Goal: Information Seeking & Learning: Find specific fact

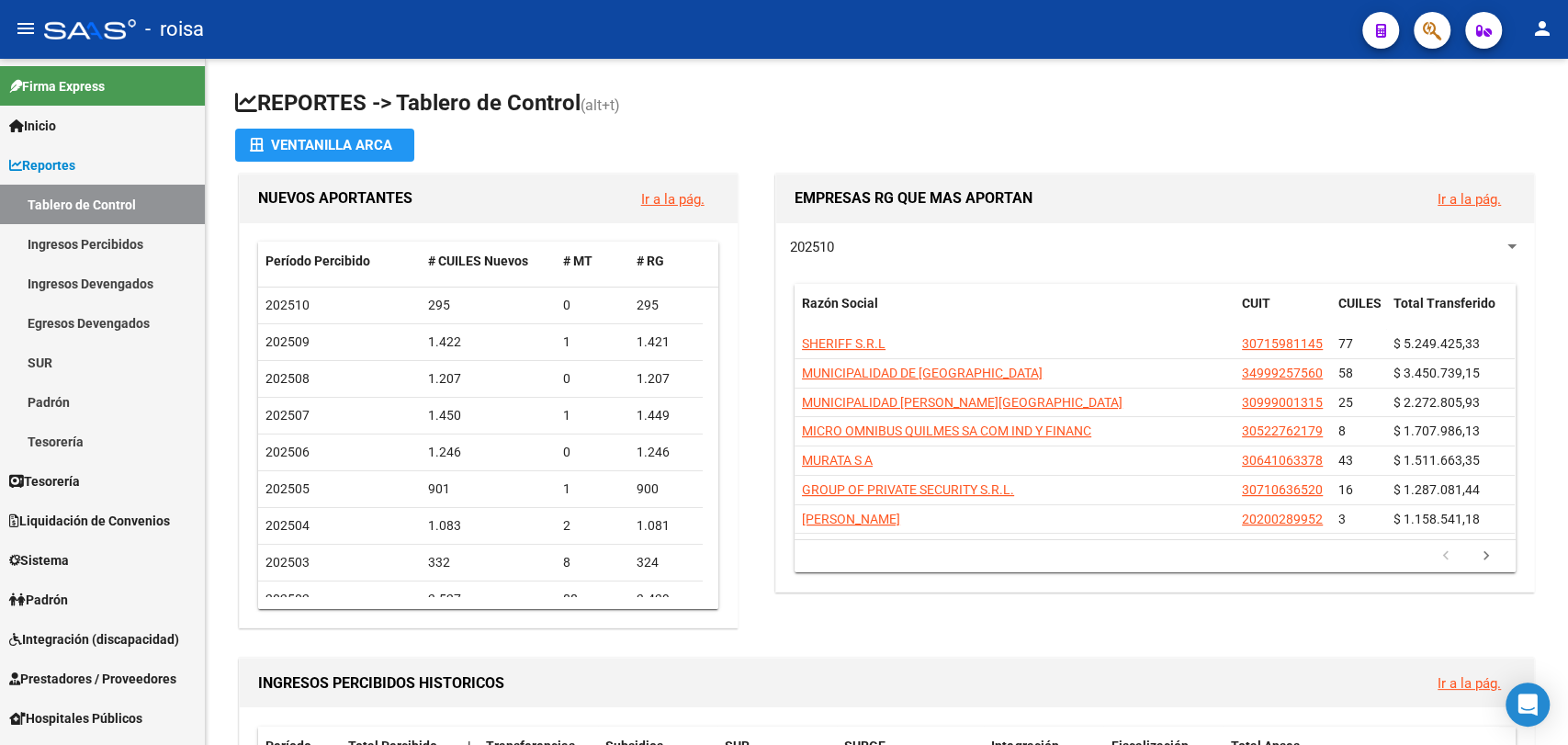
click at [1433, 38] on icon "button" at bounding box center [1432, 31] width 18 height 21
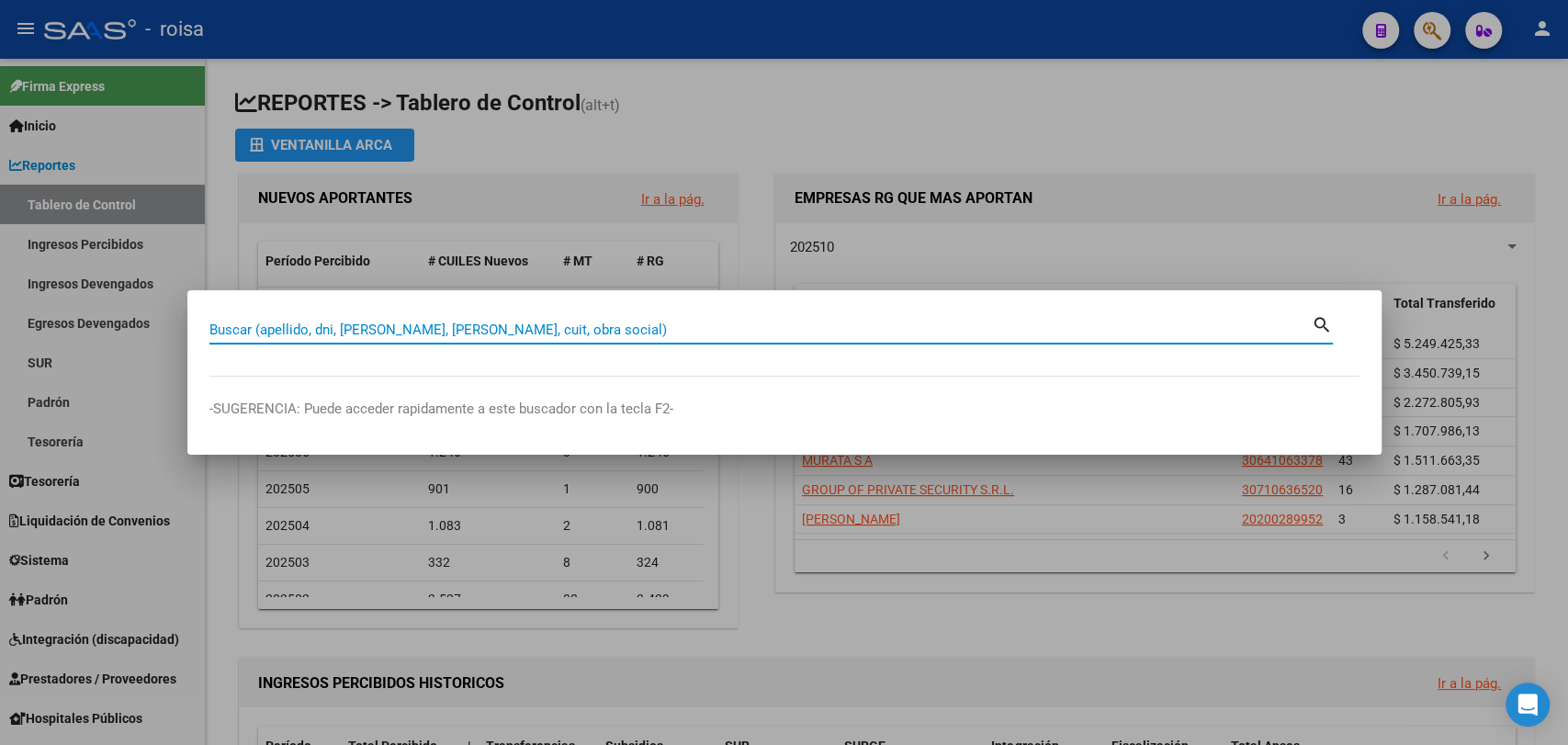
paste input "41399910"
type input "41399910"
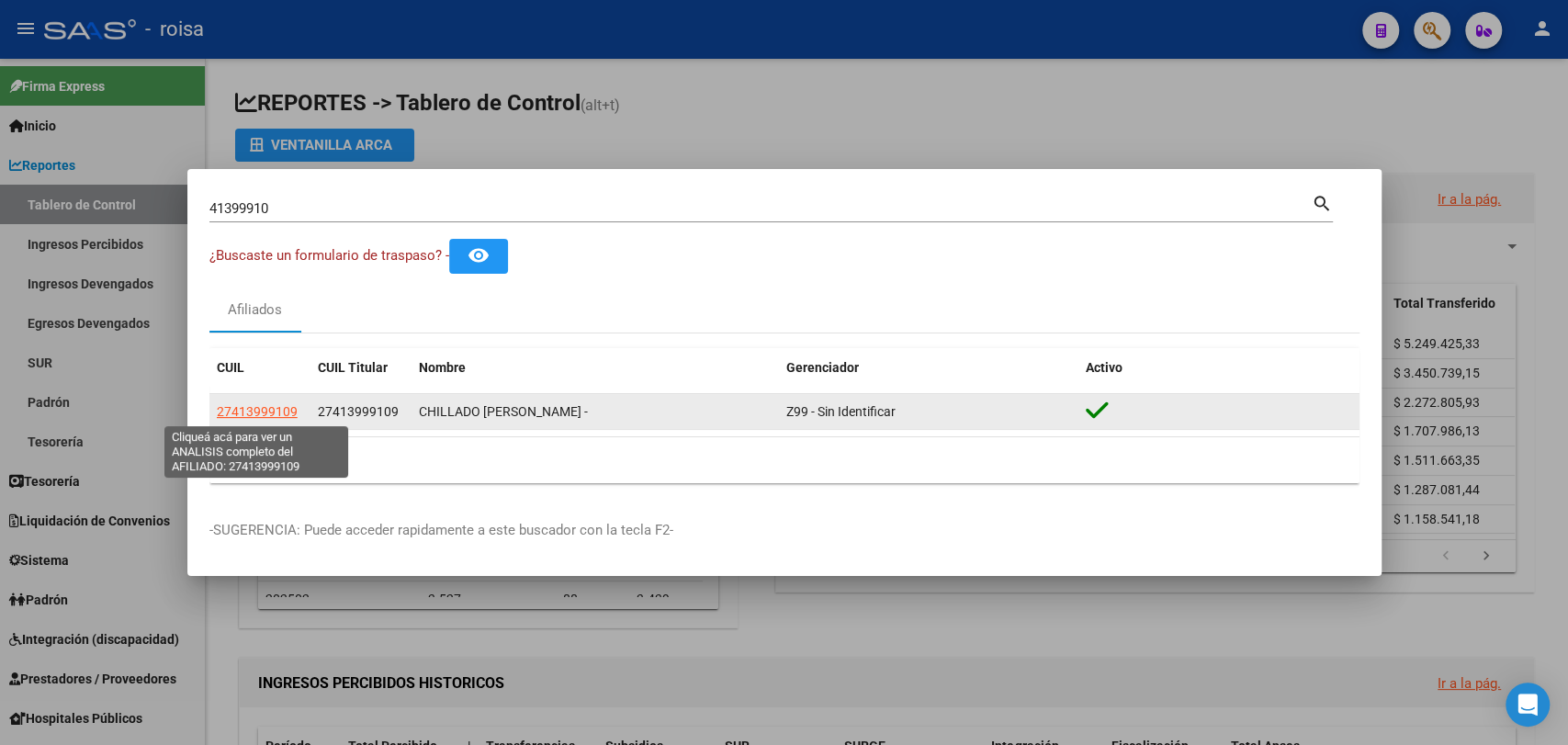
click at [280, 412] on span "27413999109" at bounding box center [257, 411] width 81 height 14
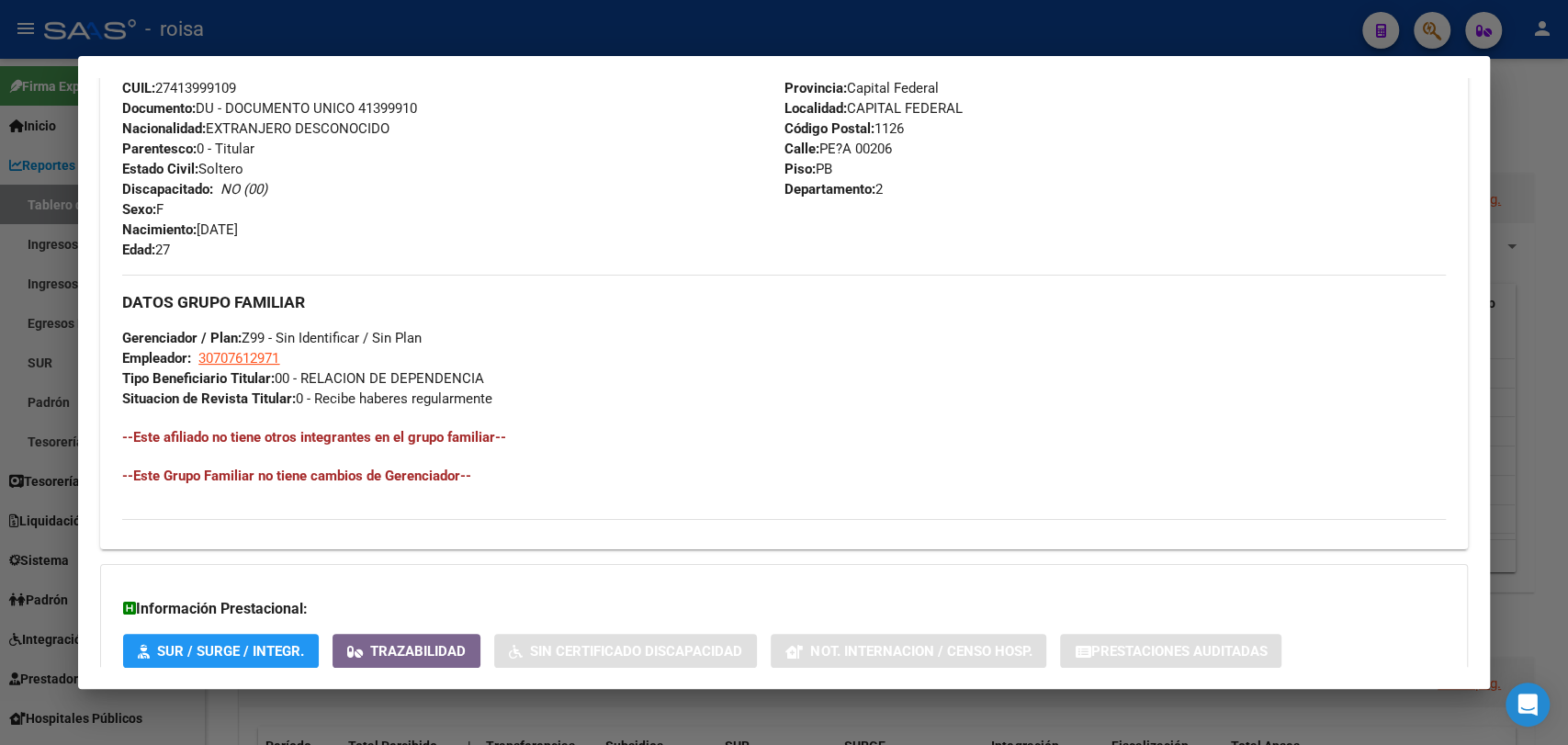
scroll to position [806, 0]
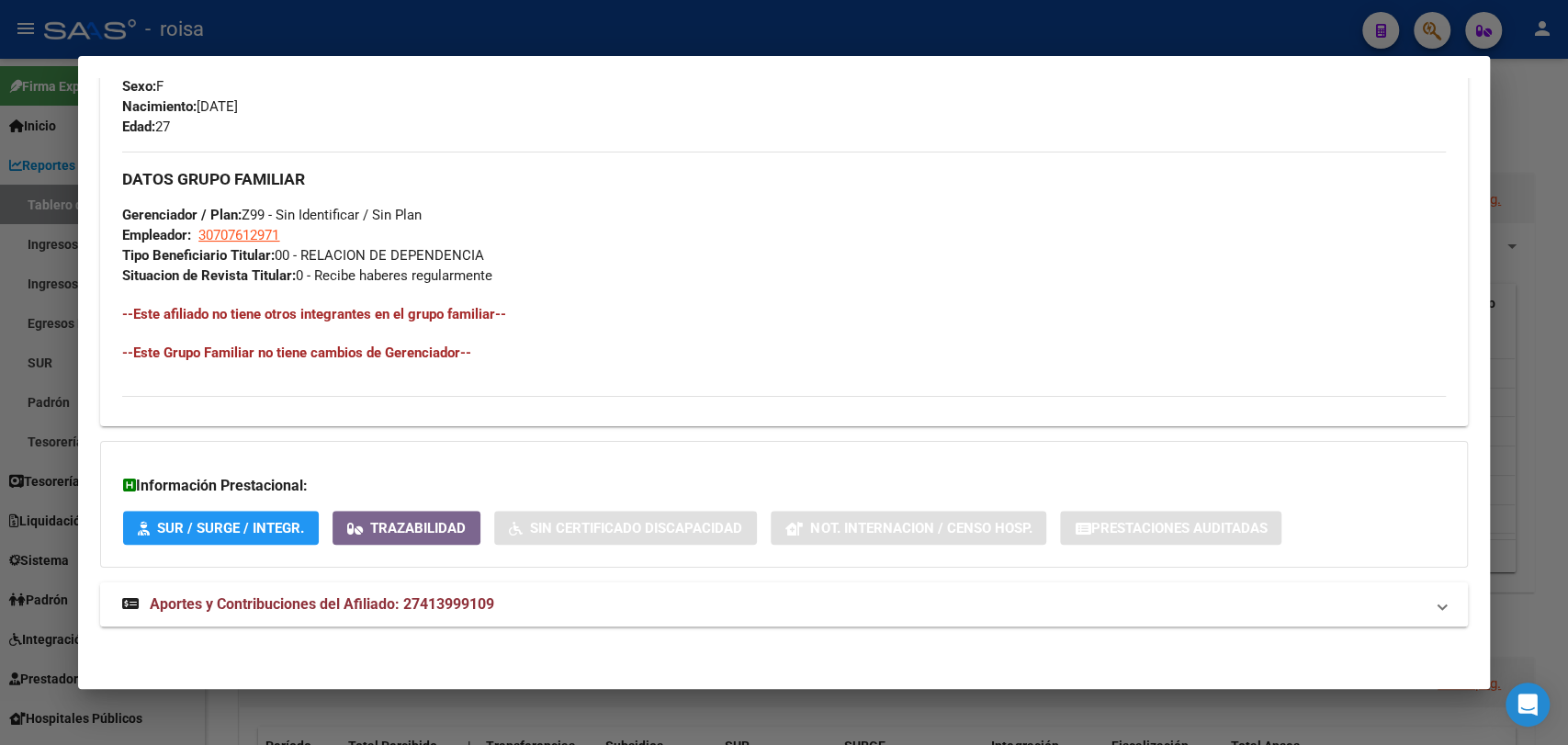
click at [528, 603] on mat-panel-title "Aportes y Contribuciones del Afiliado: 27413999109" at bounding box center [772, 604] width 1301 height 22
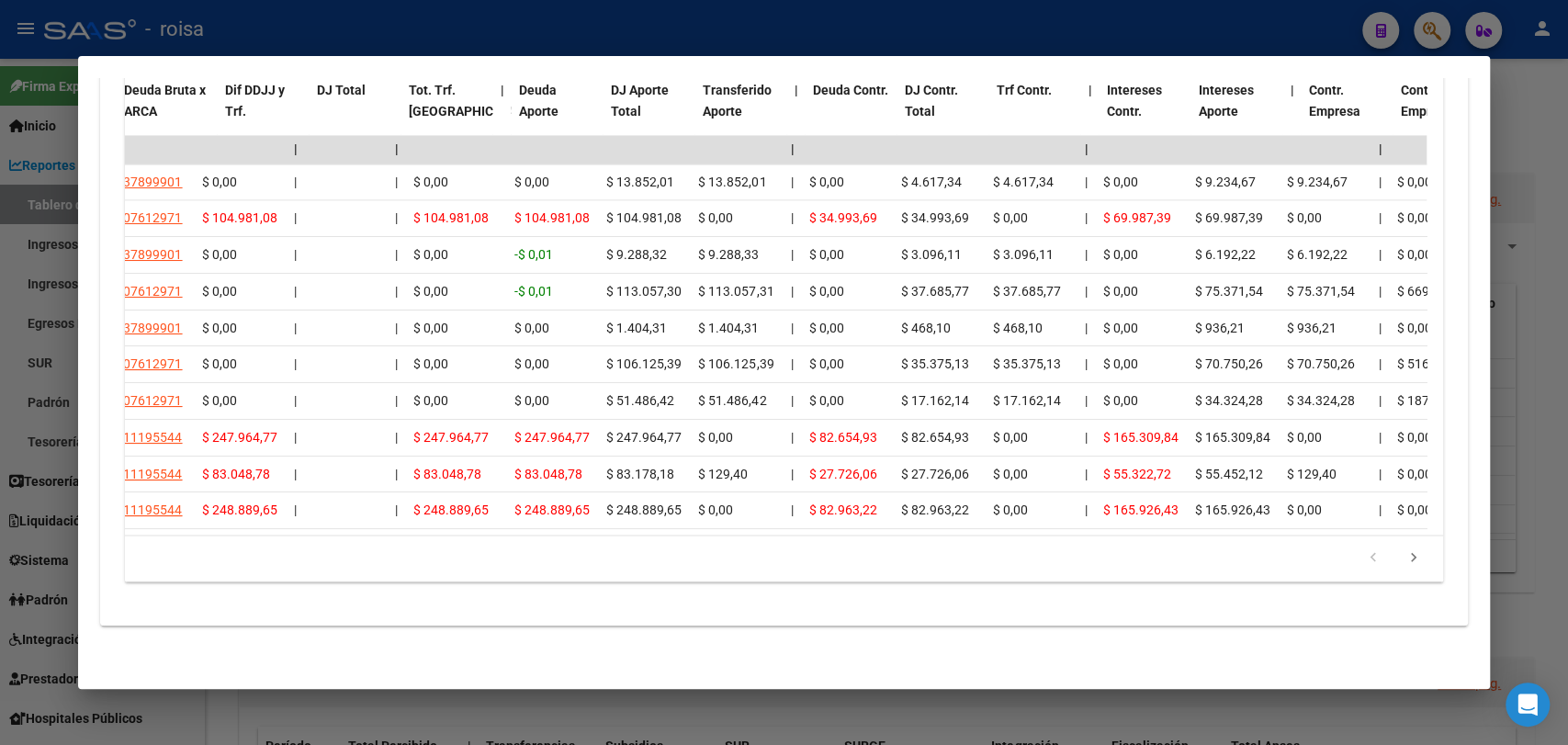
scroll to position [0, 0]
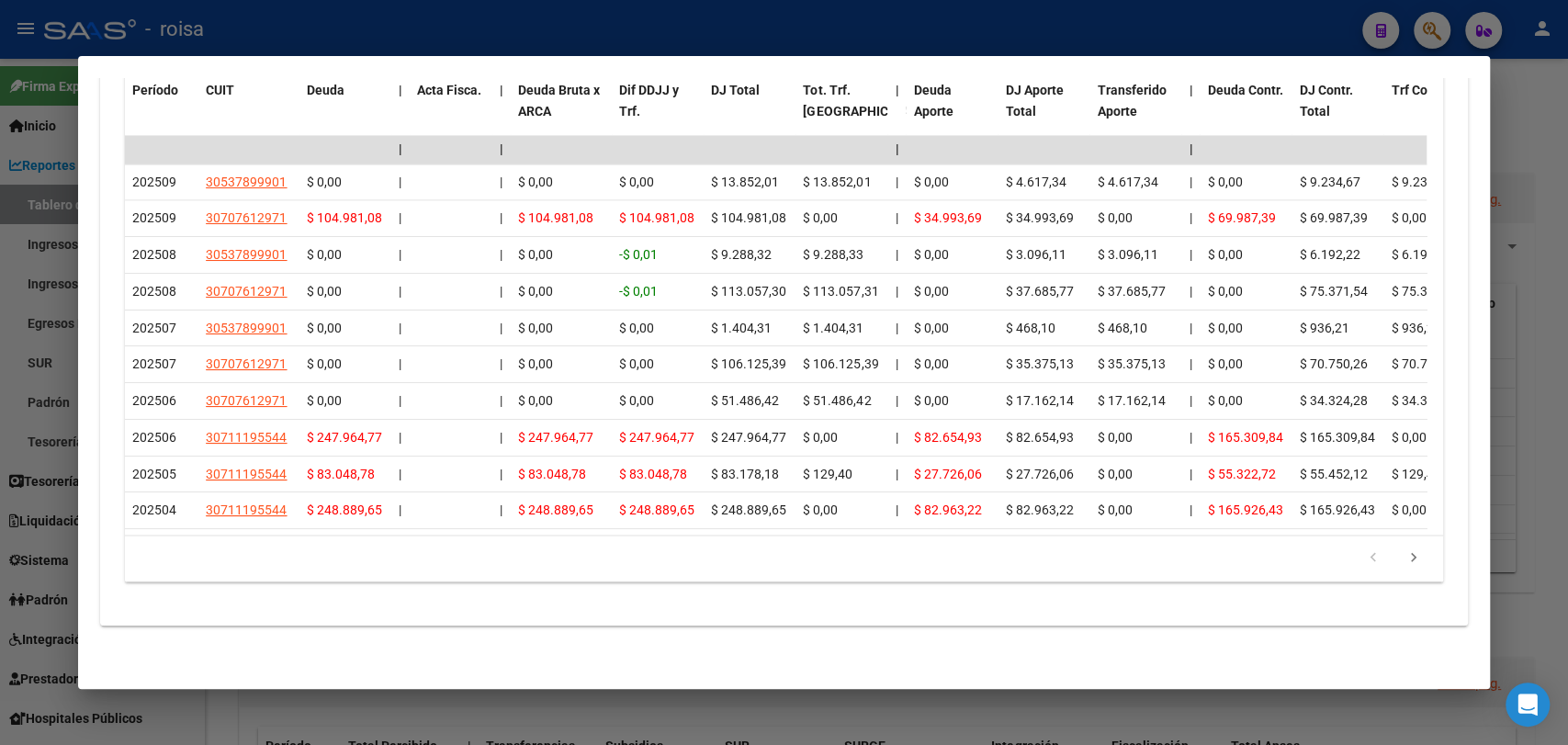
click at [1538, 164] on div at bounding box center [784, 372] width 1568 height 745
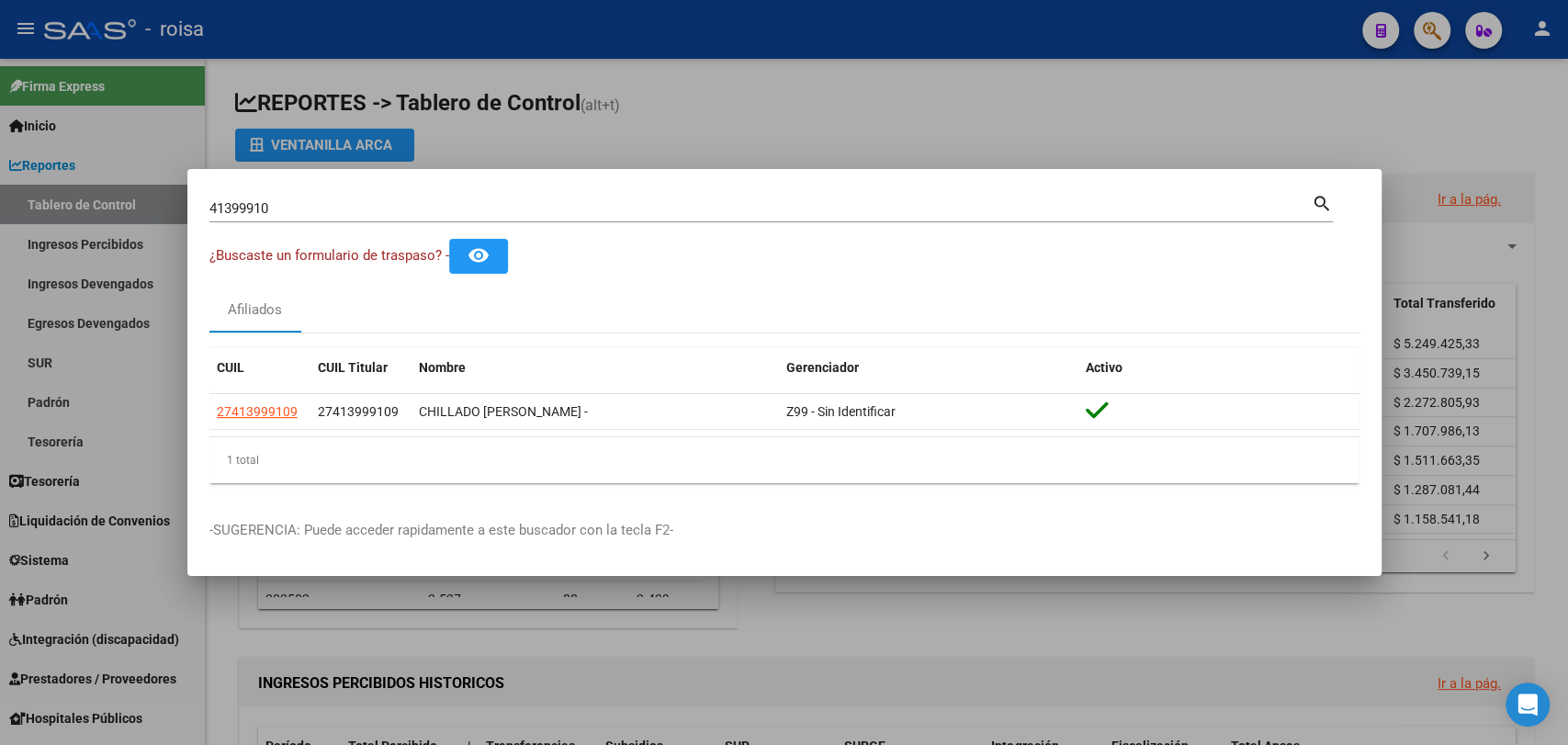
click at [1451, 223] on div at bounding box center [784, 372] width 1568 height 745
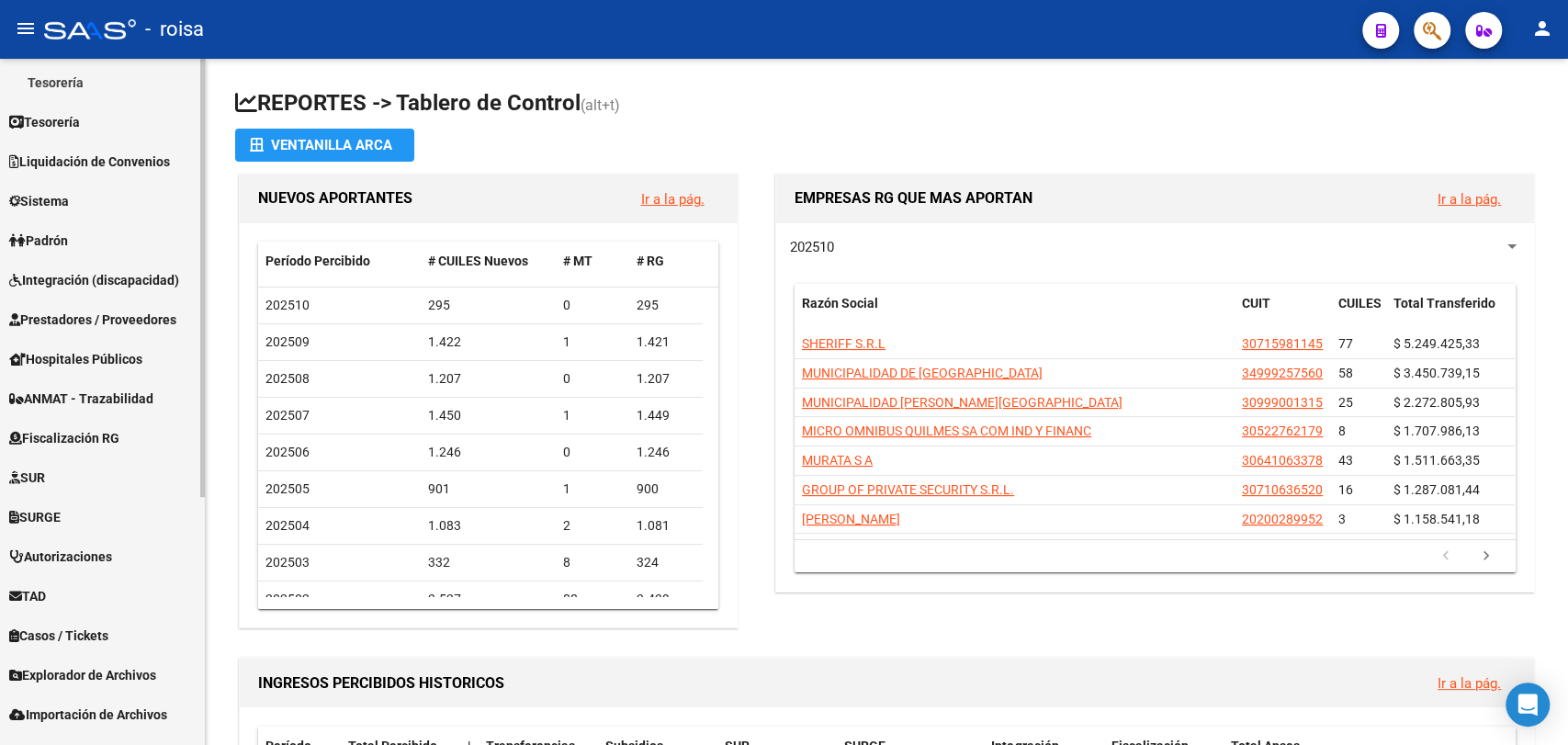
scroll to position [387, 0]
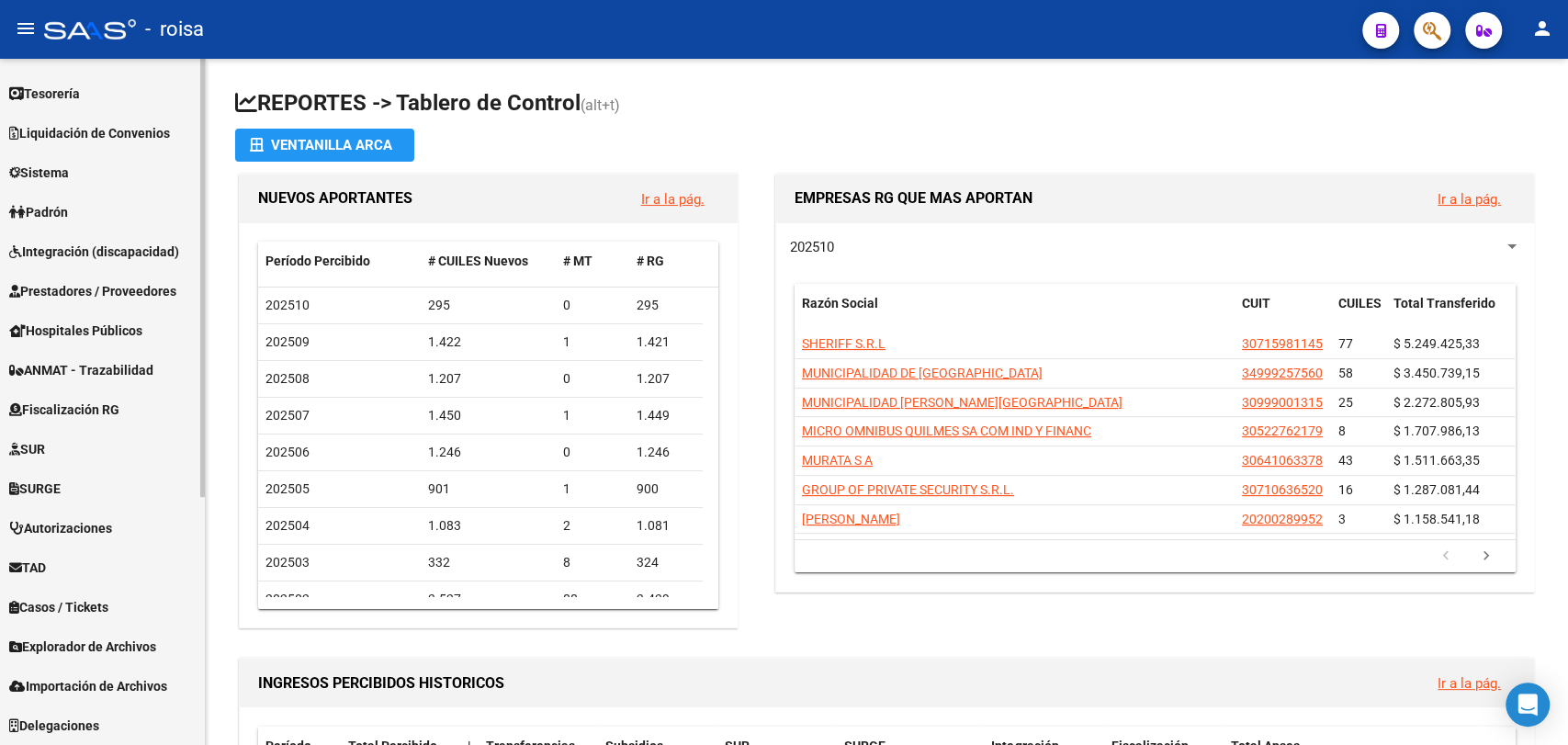
click at [104, 649] on span "Explorador de Archivos" at bounding box center [82, 646] width 147 height 20
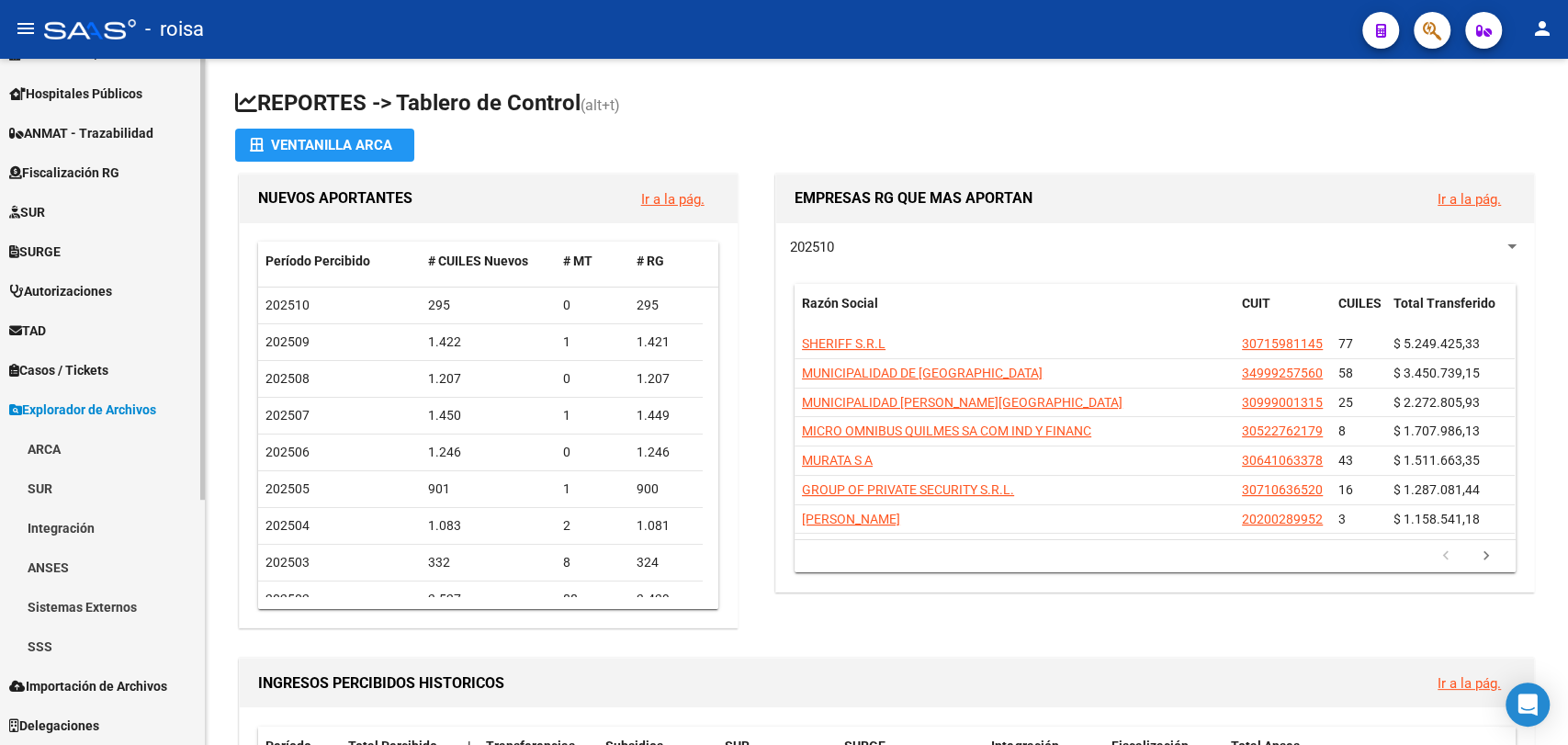
scroll to position [347, 0]
click at [47, 649] on link "SSS" at bounding box center [103, 647] width 205 height 39
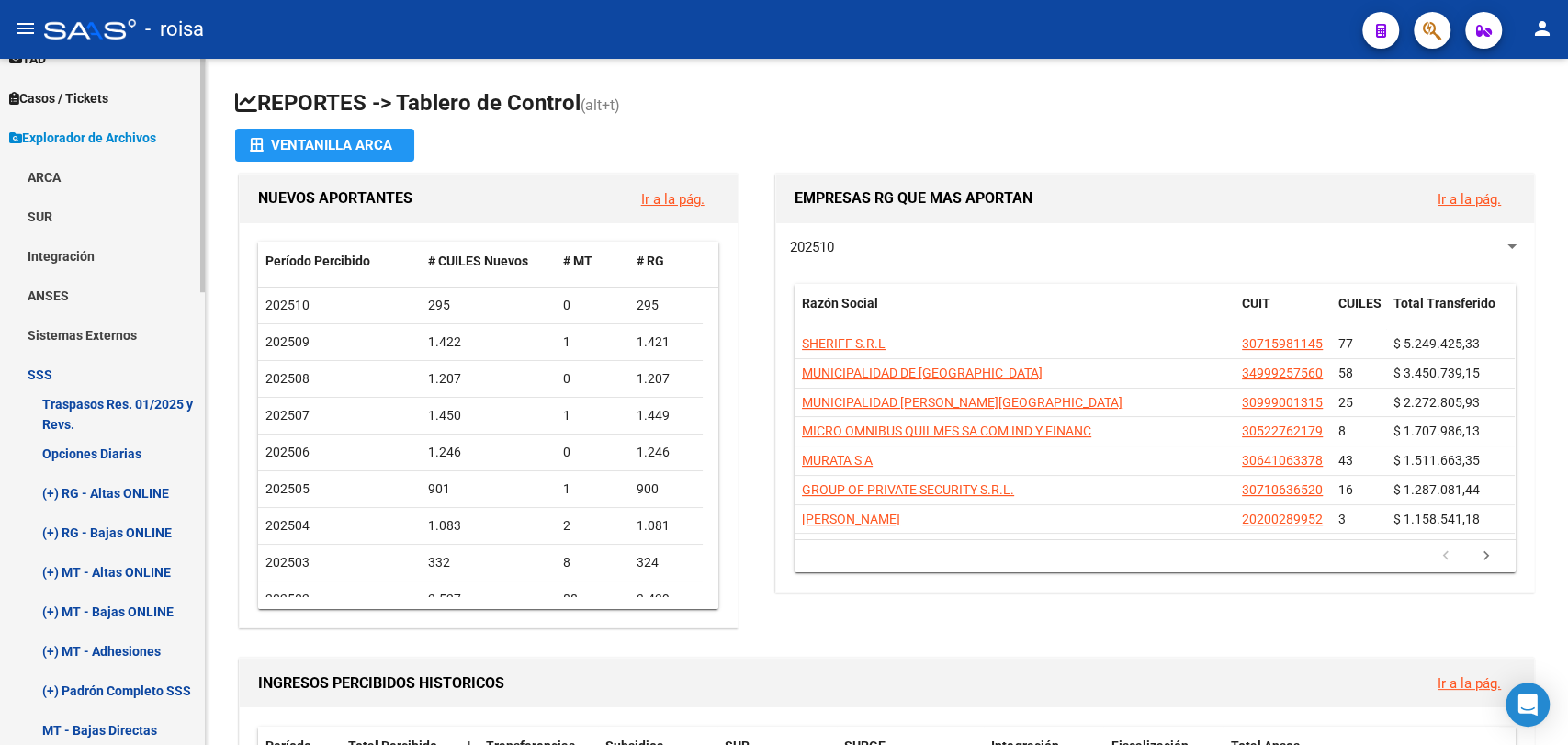
scroll to position [654, 0]
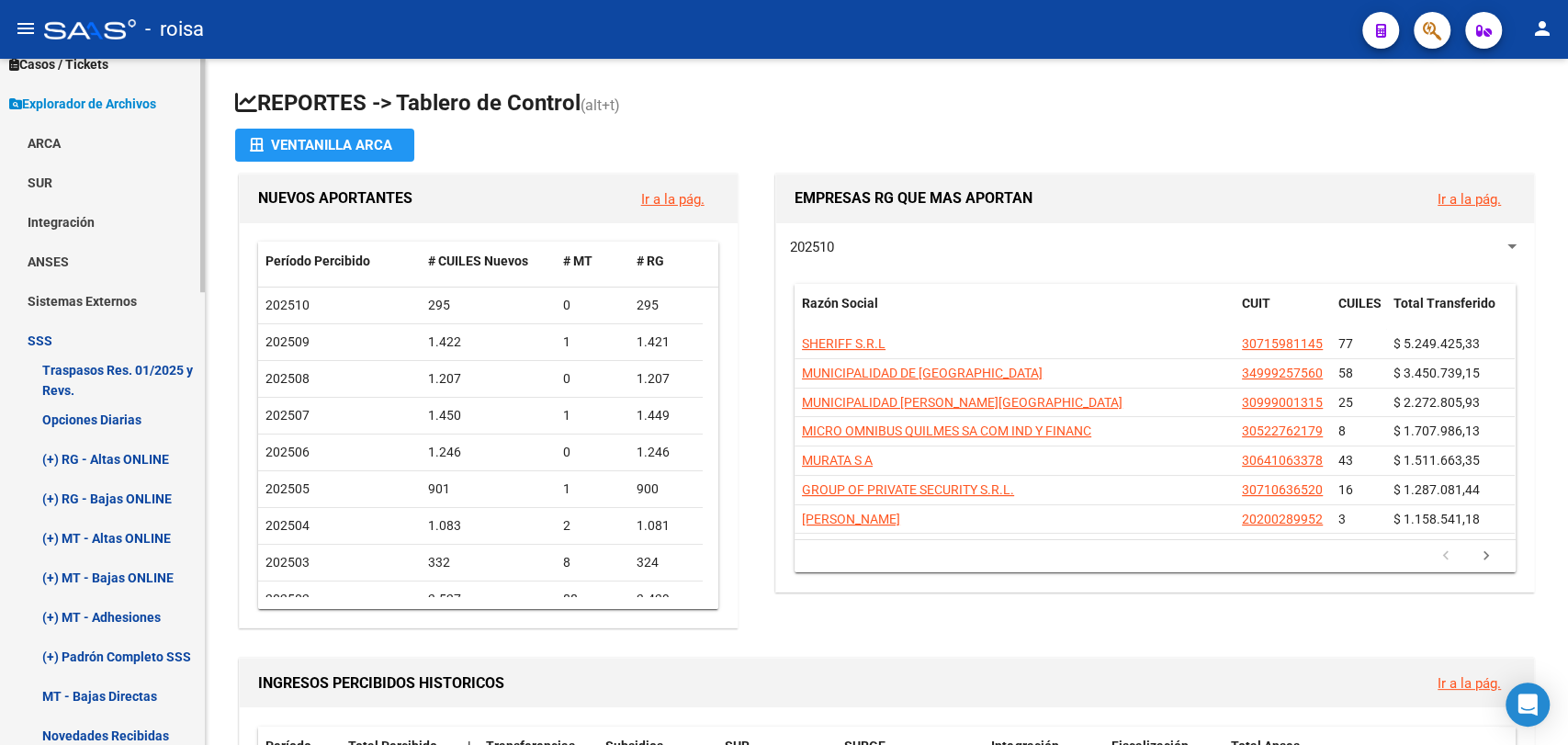
click at [74, 429] on link "Opciones Diarias" at bounding box center [103, 419] width 205 height 39
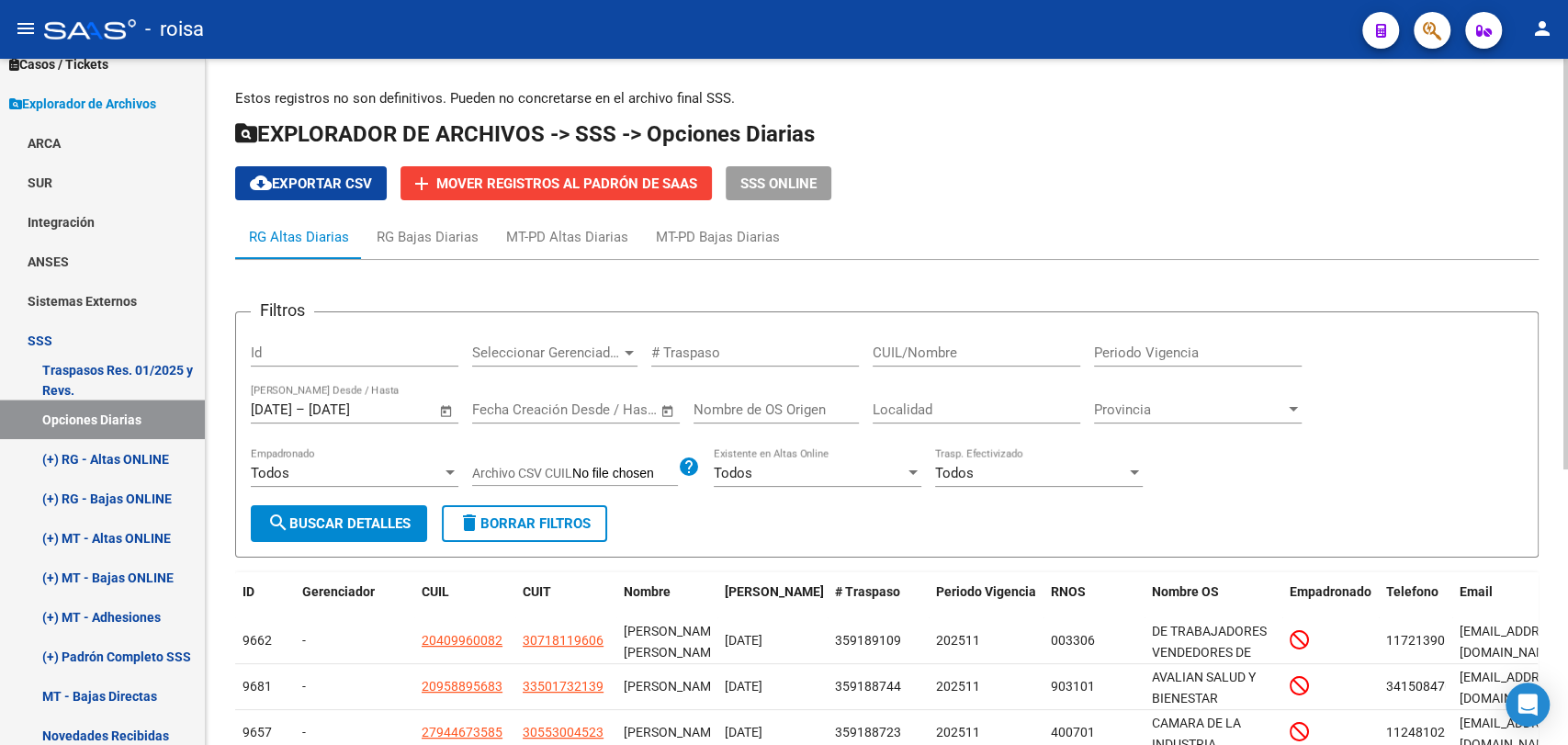
click at [440, 412] on span "Open calendar" at bounding box center [447, 410] width 44 height 44
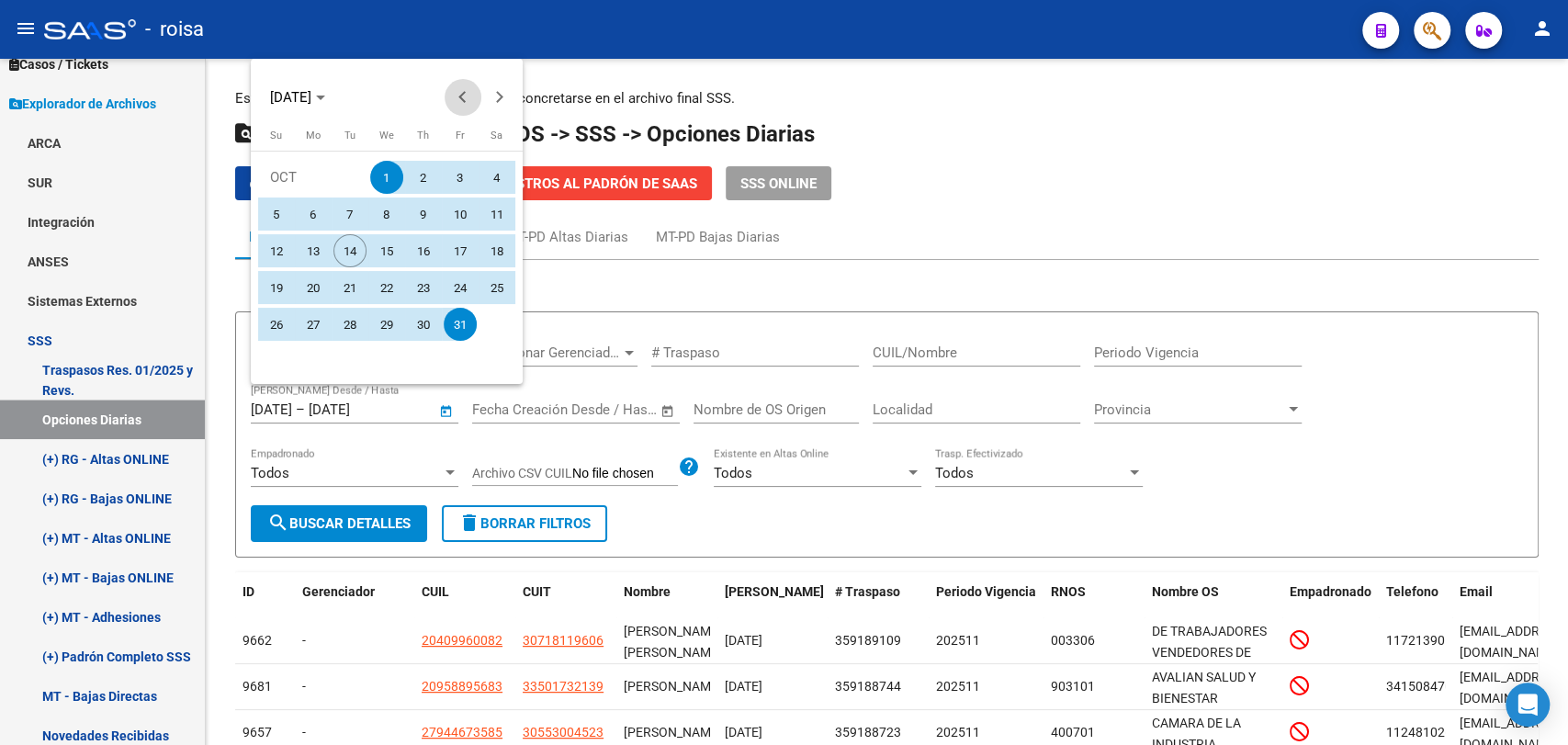
click at [449, 101] on span "Previous month" at bounding box center [463, 97] width 36 height 36
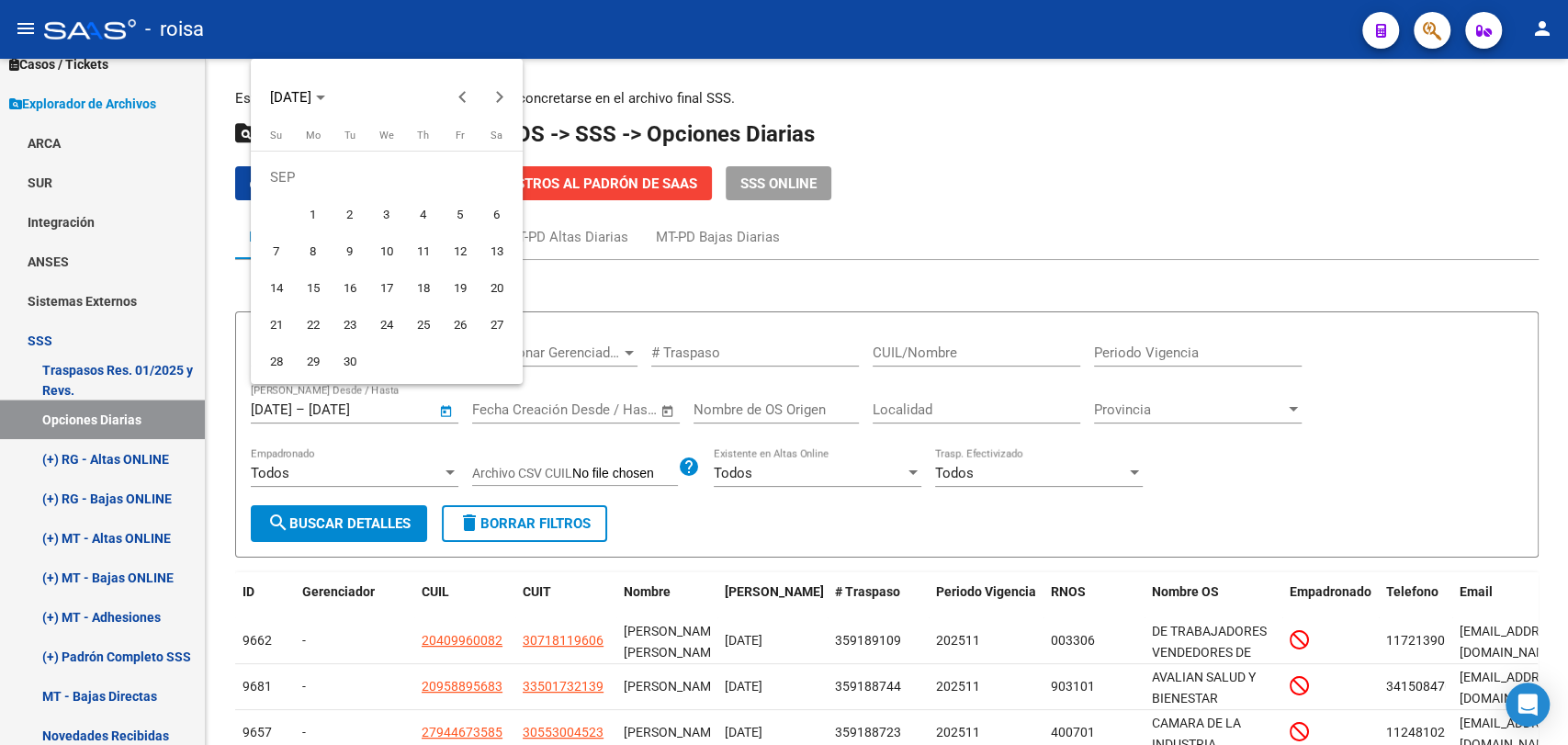
click at [315, 209] on span "1" at bounding box center [313, 214] width 34 height 34
type input "[DATE]"
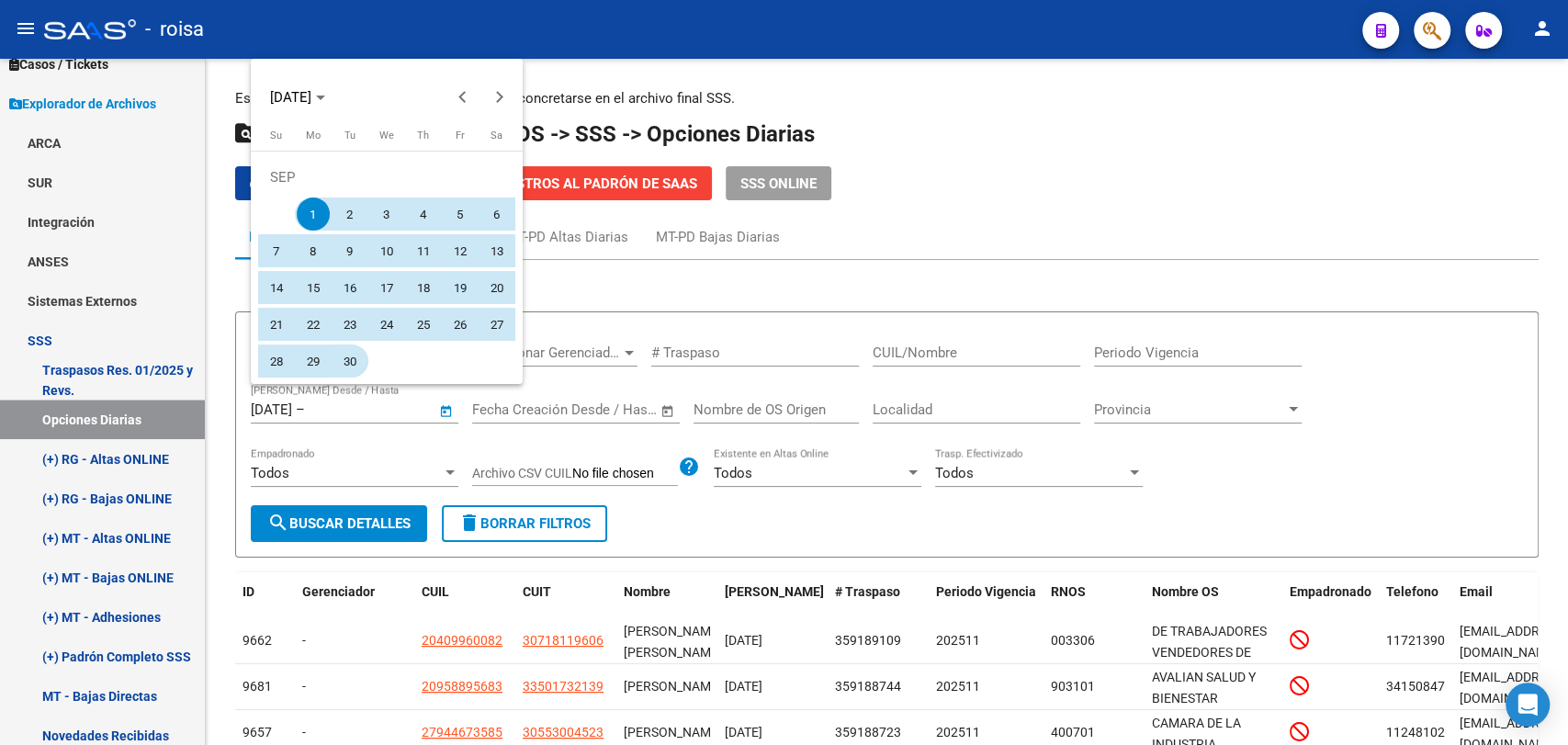
click at [339, 359] on span "30" at bounding box center [350, 361] width 34 height 34
type input "[DATE]"
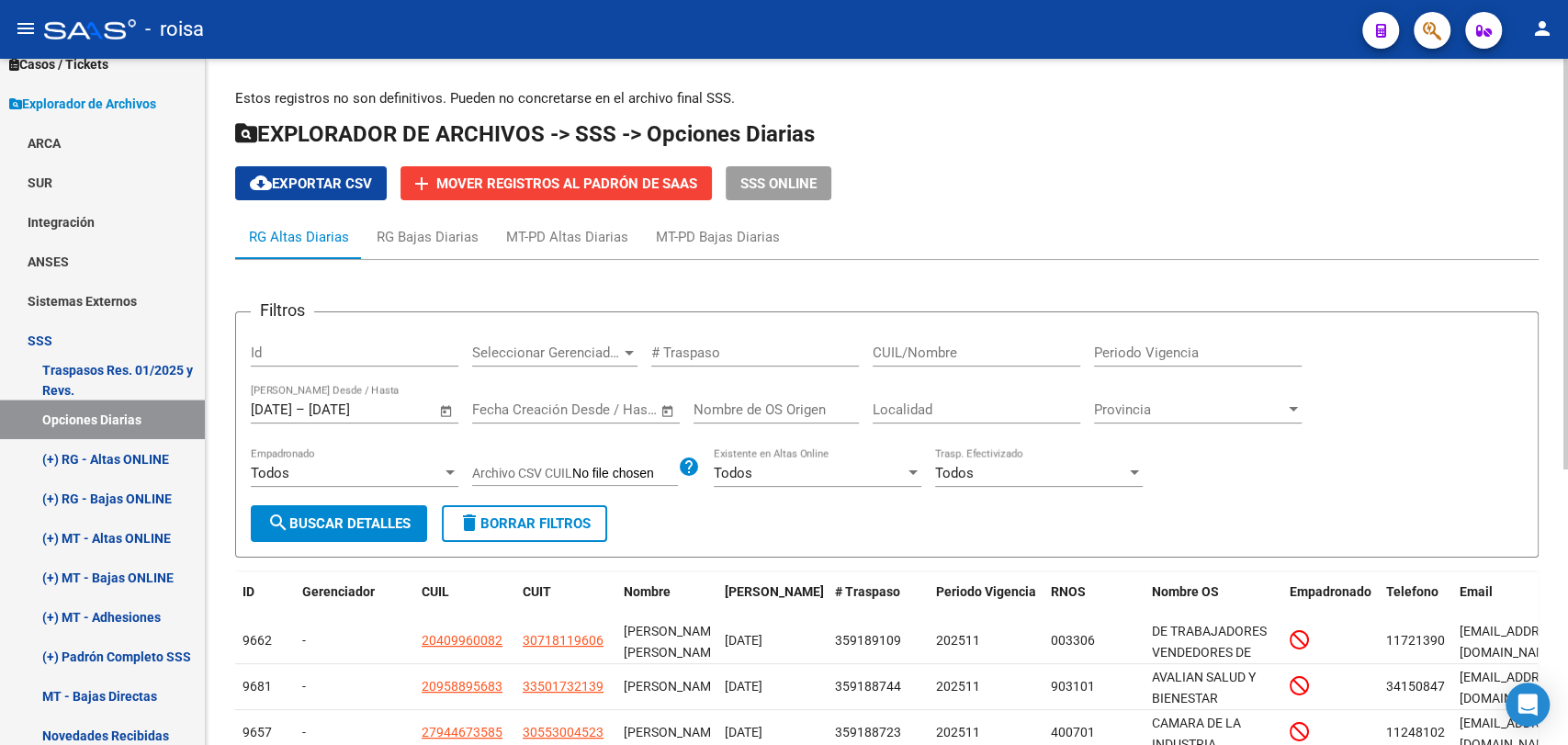
click at [368, 534] on button "search Buscar Detalles" at bounding box center [339, 524] width 176 height 36
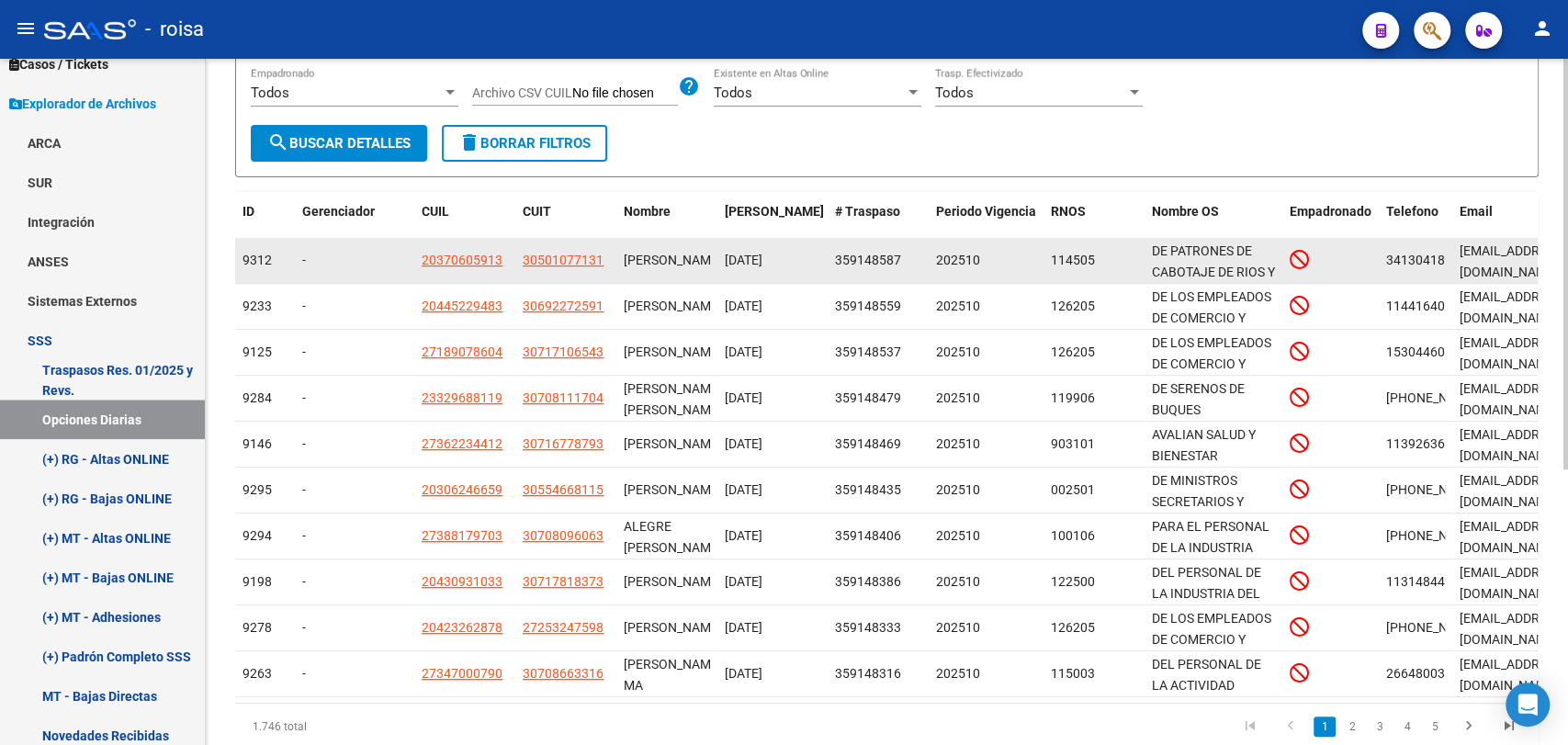
scroll to position [459, 0]
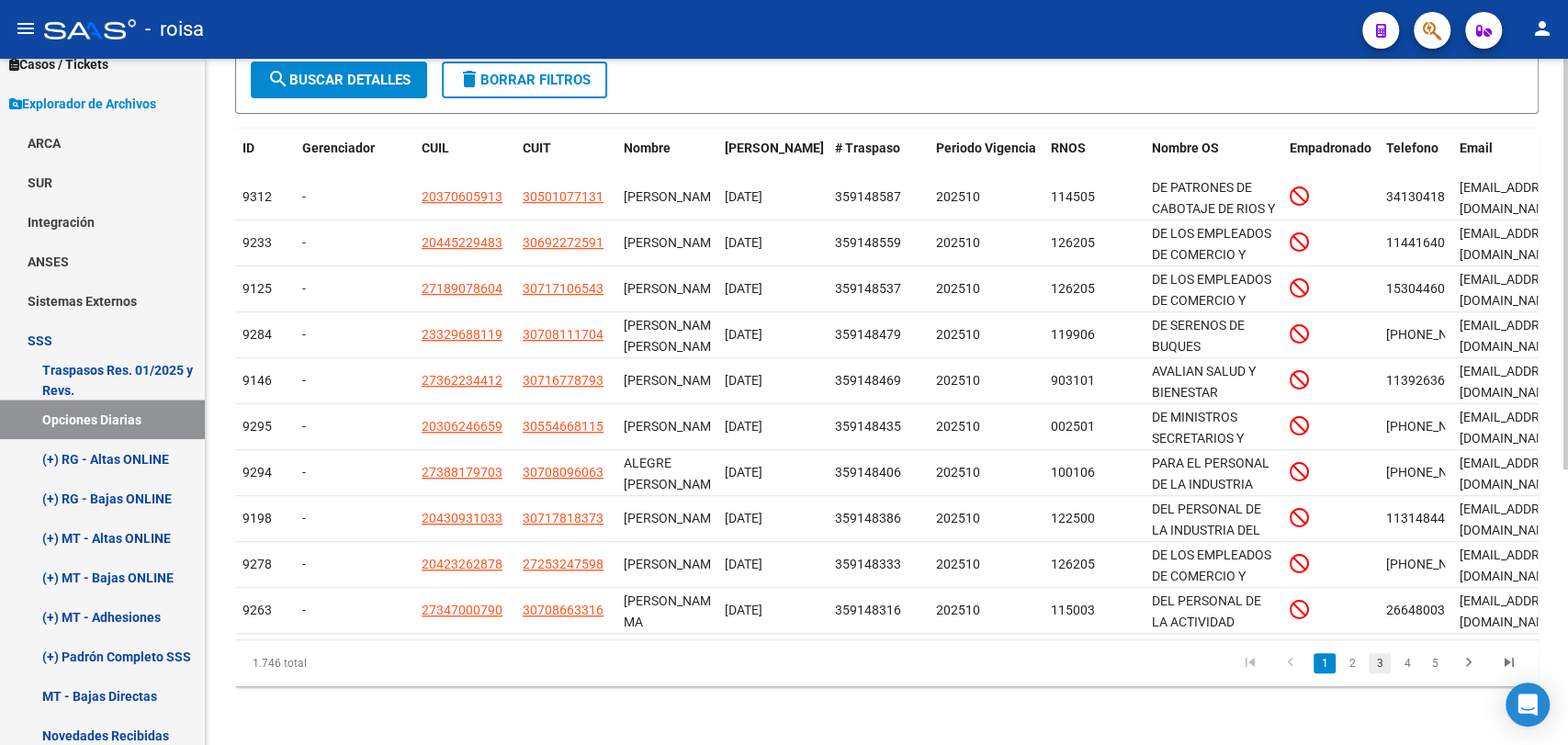
click at [1375, 656] on link "3" at bounding box center [1379, 663] width 22 height 20
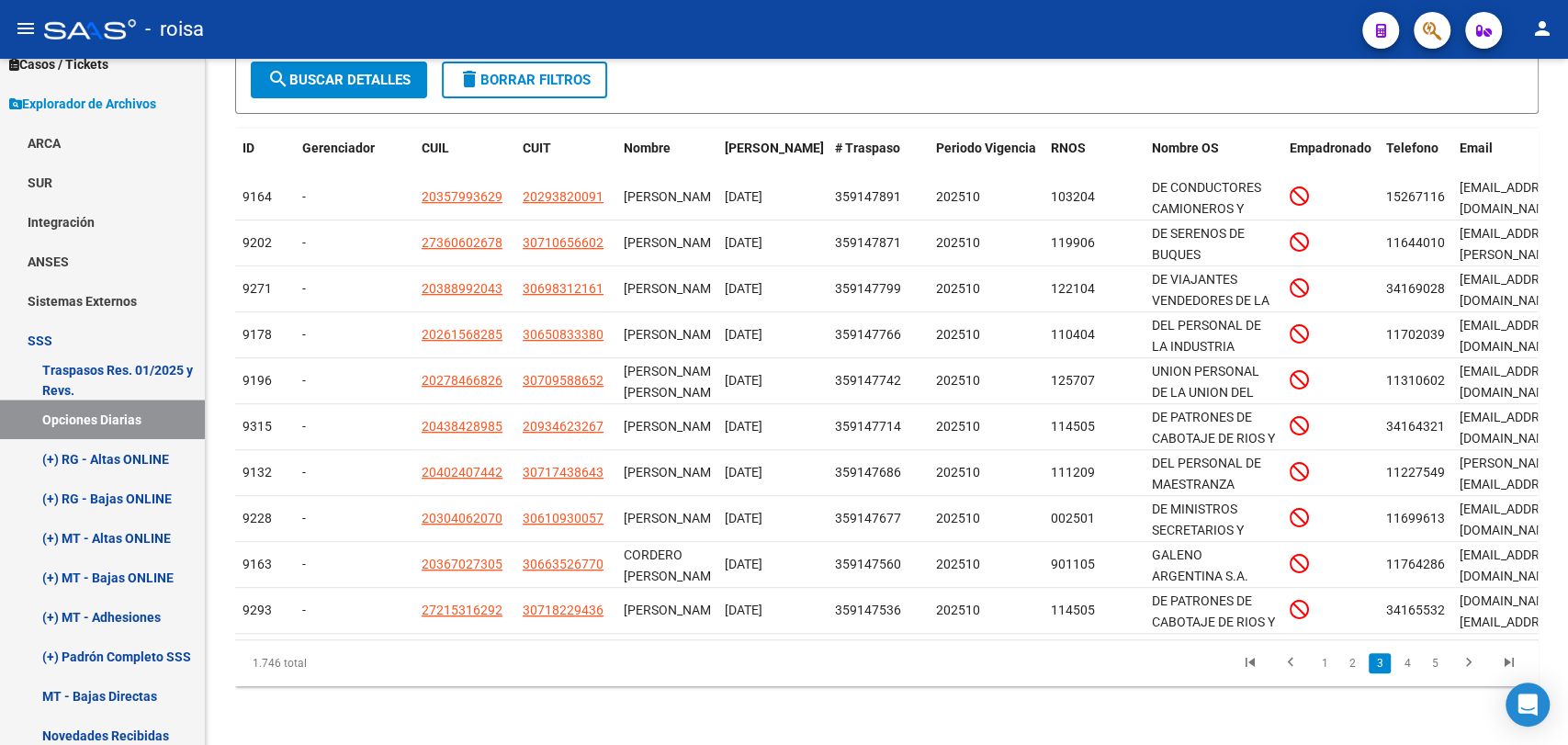
click at [1445, 16] on app-search-popup at bounding box center [1432, 28] width 36 height 23
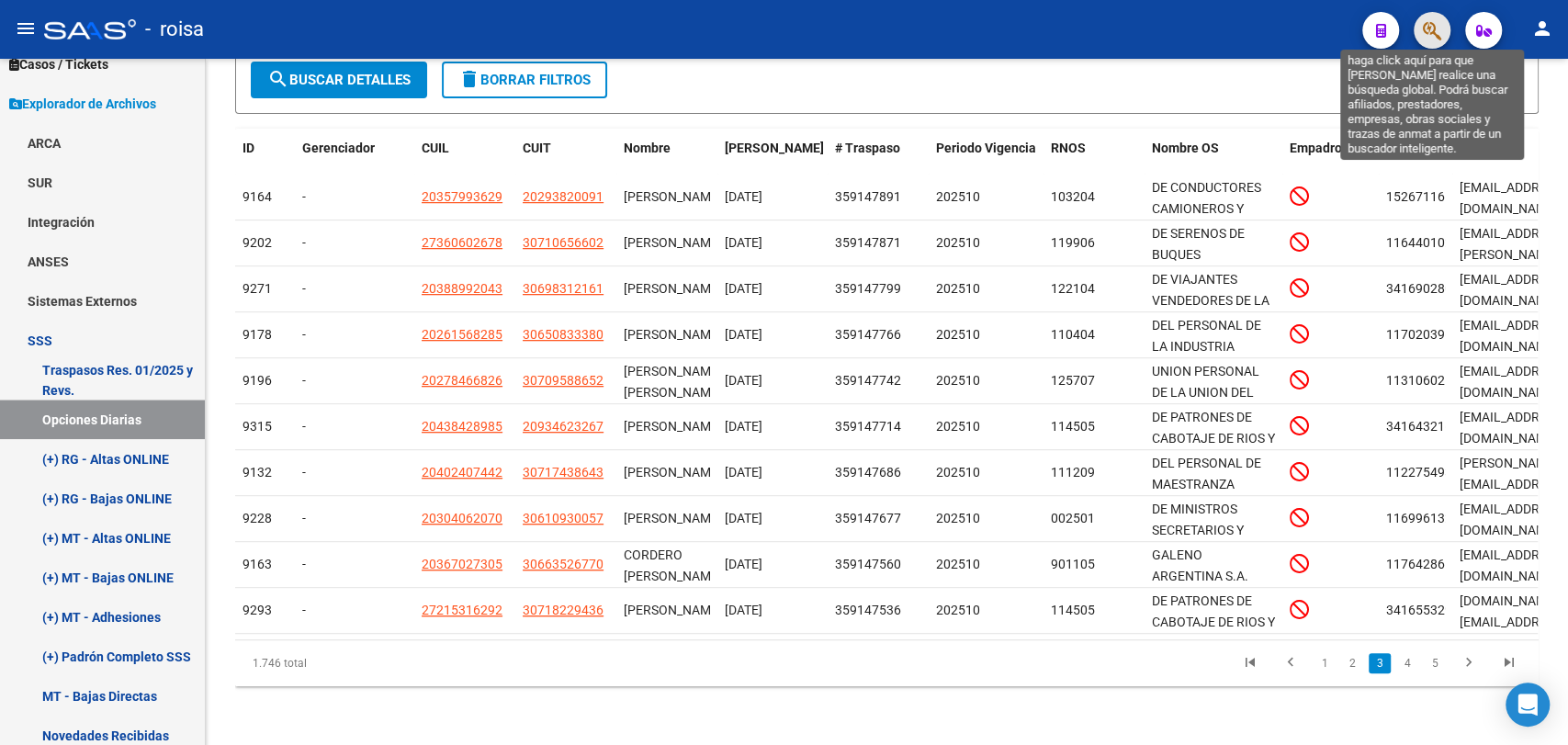
click at [1424, 22] on icon "button" at bounding box center [1432, 31] width 18 height 21
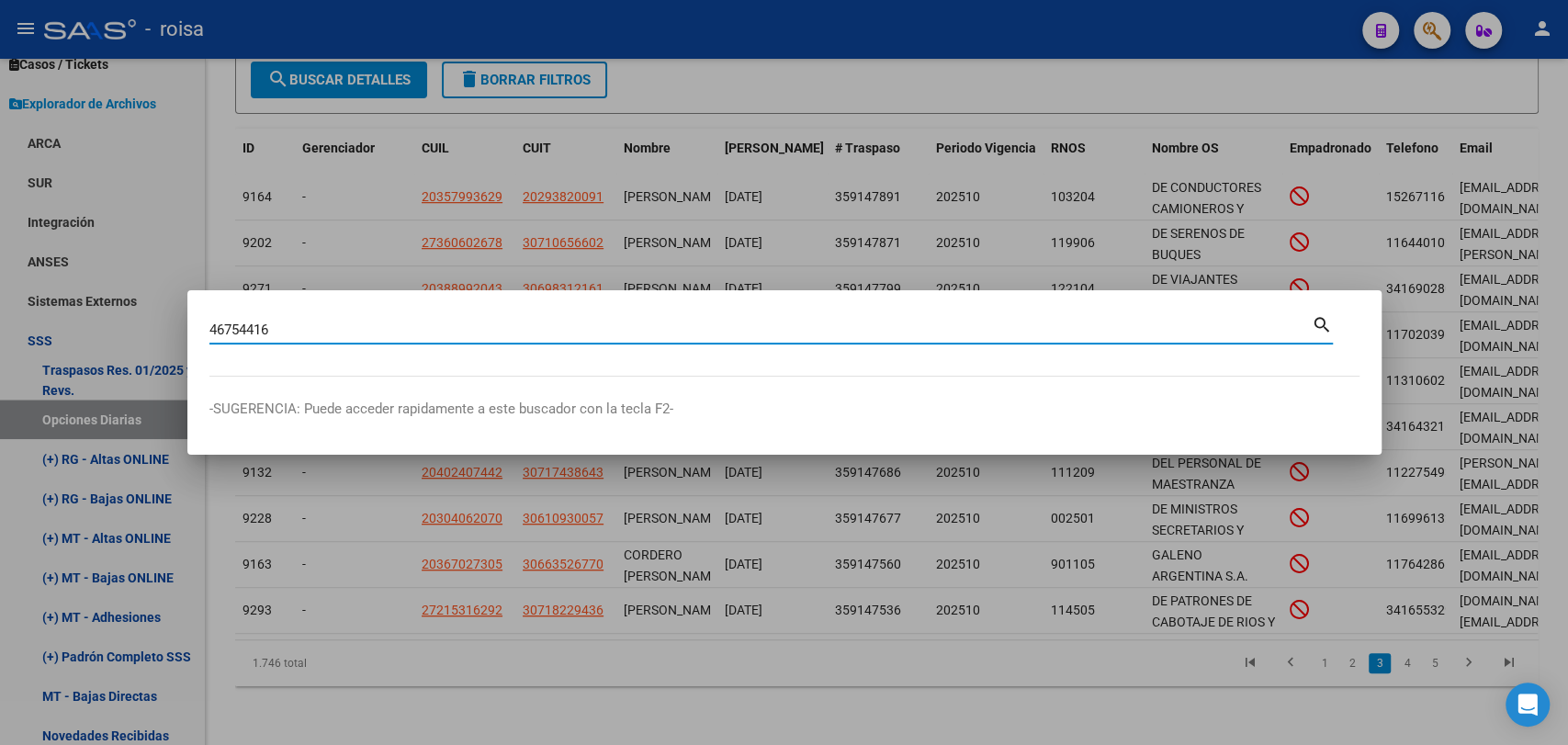
type input "46754416"
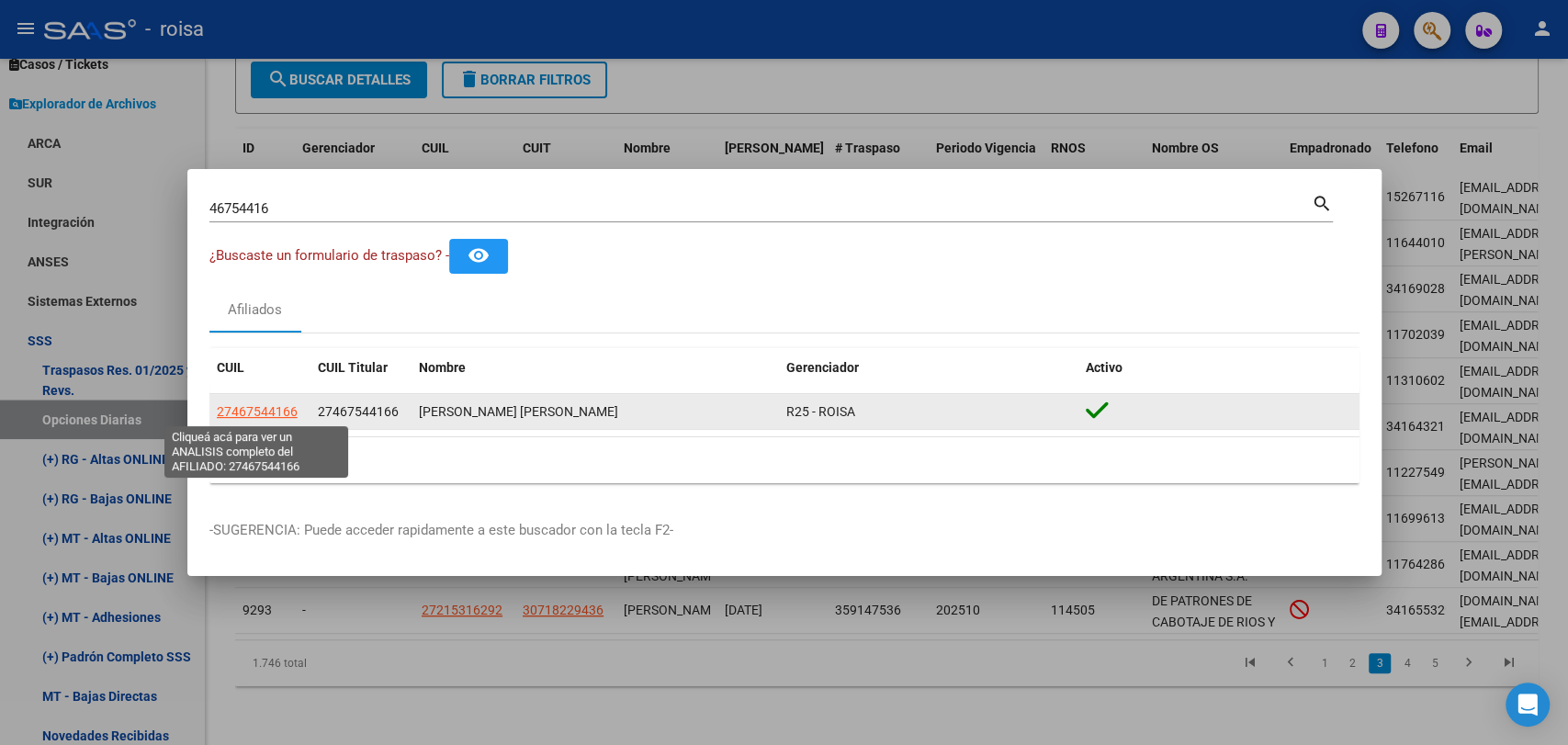
click at [248, 418] on span "27467544166" at bounding box center [257, 411] width 81 height 14
type textarea "27467544166"
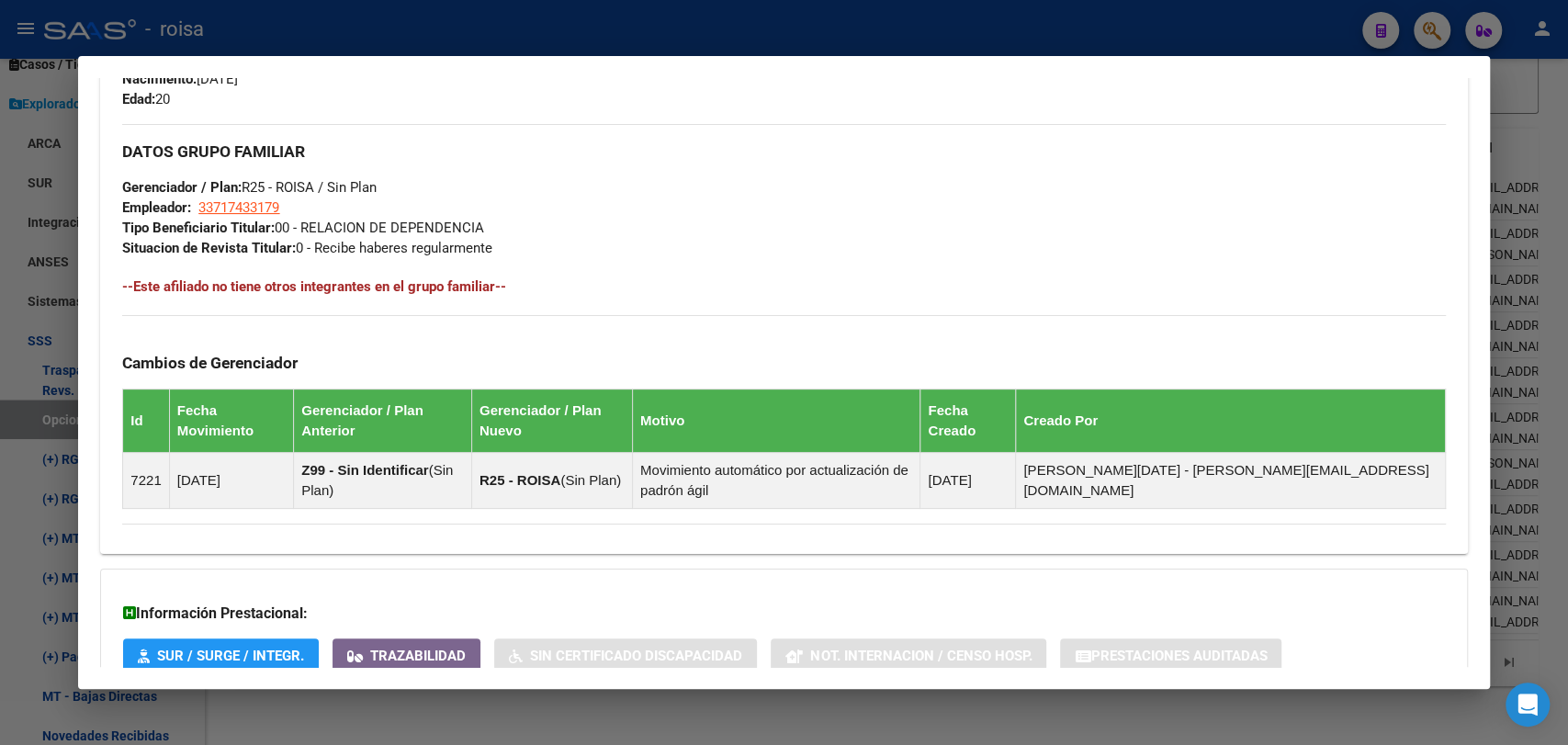
scroll to position [962, 0]
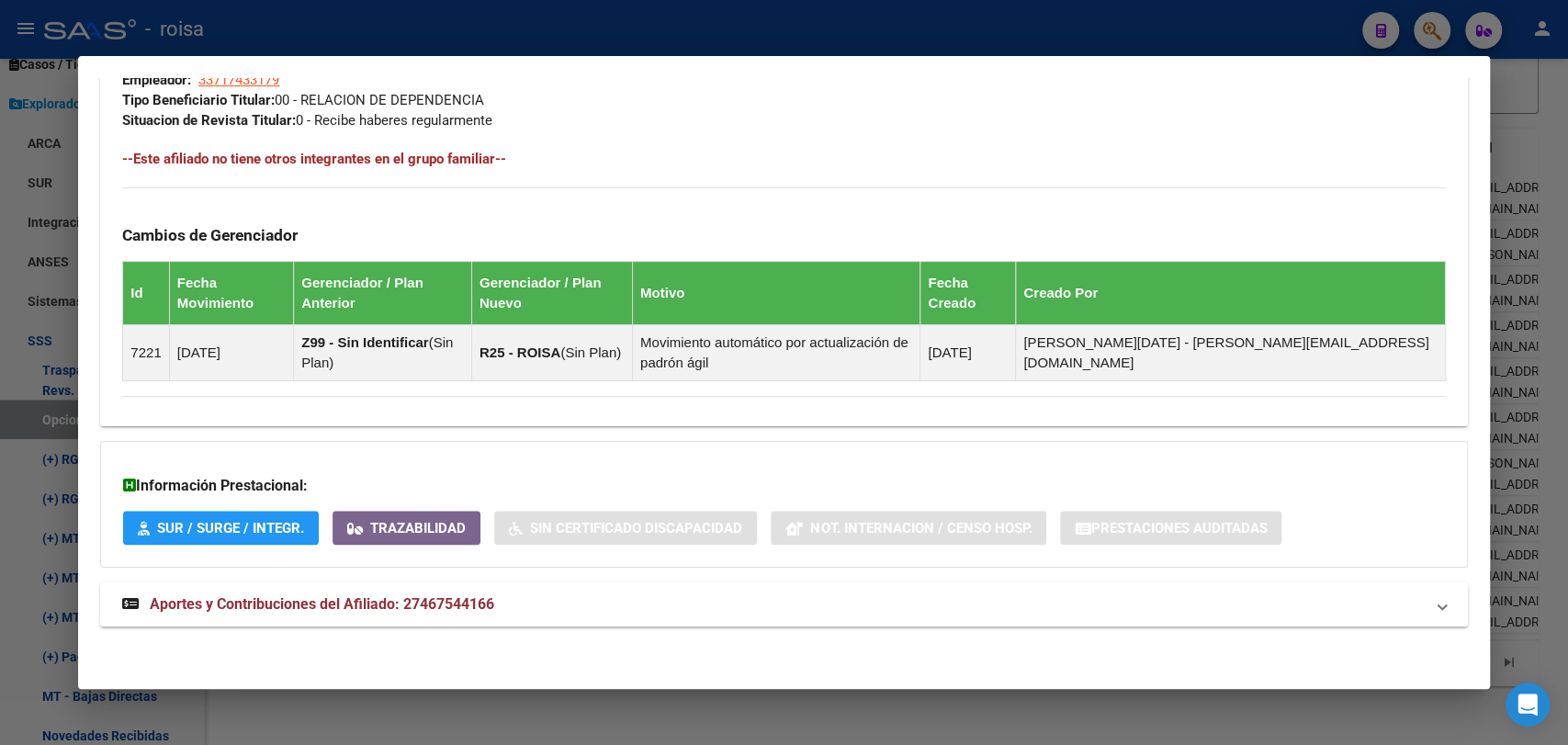
click at [523, 594] on mat-panel-title "Aportes y Contribuciones del Afiliado: 27467544166" at bounding box center [772, 604] width 1301 height 22
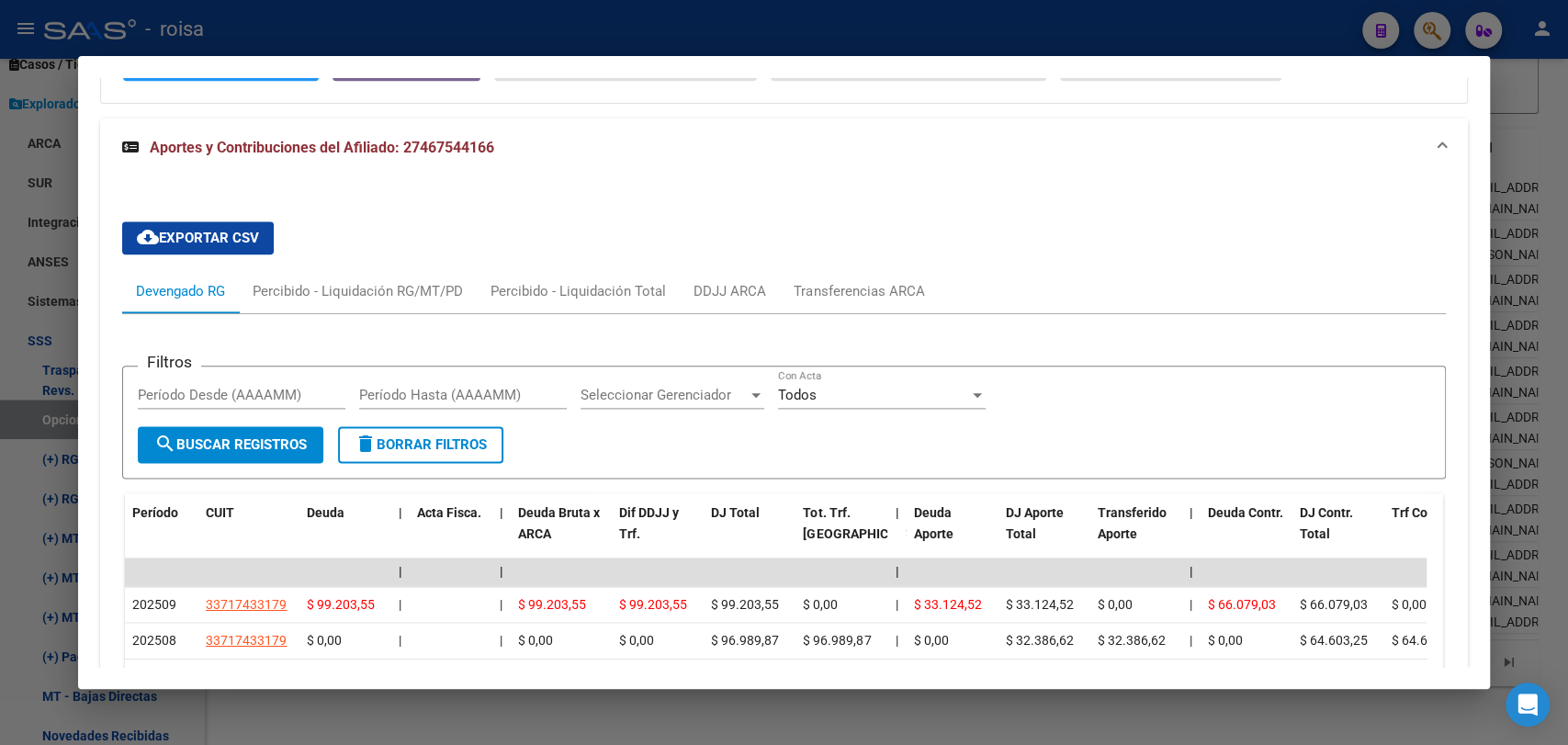
scroll to position [1350, 0]
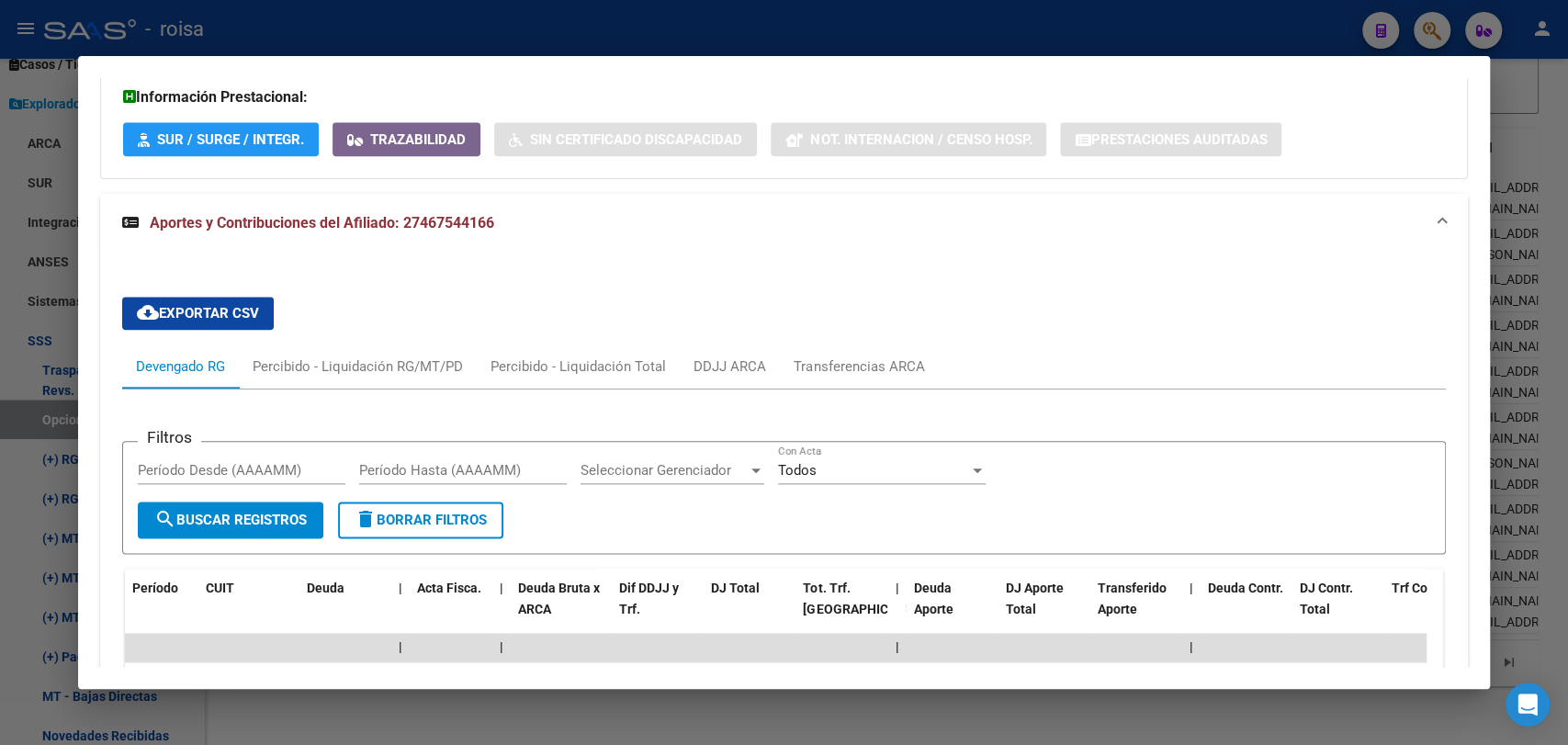
drag, startPoint x: 422, startPoint y: 221, endPoint x: 485, endPoint y: 233, distance: 64.1
click at [485, 233] on mat-expansion-panel-header "Aportes y Contribuciones del Afiliado: 27467544166" at bounding box center [783, 222] width 1367 height 58
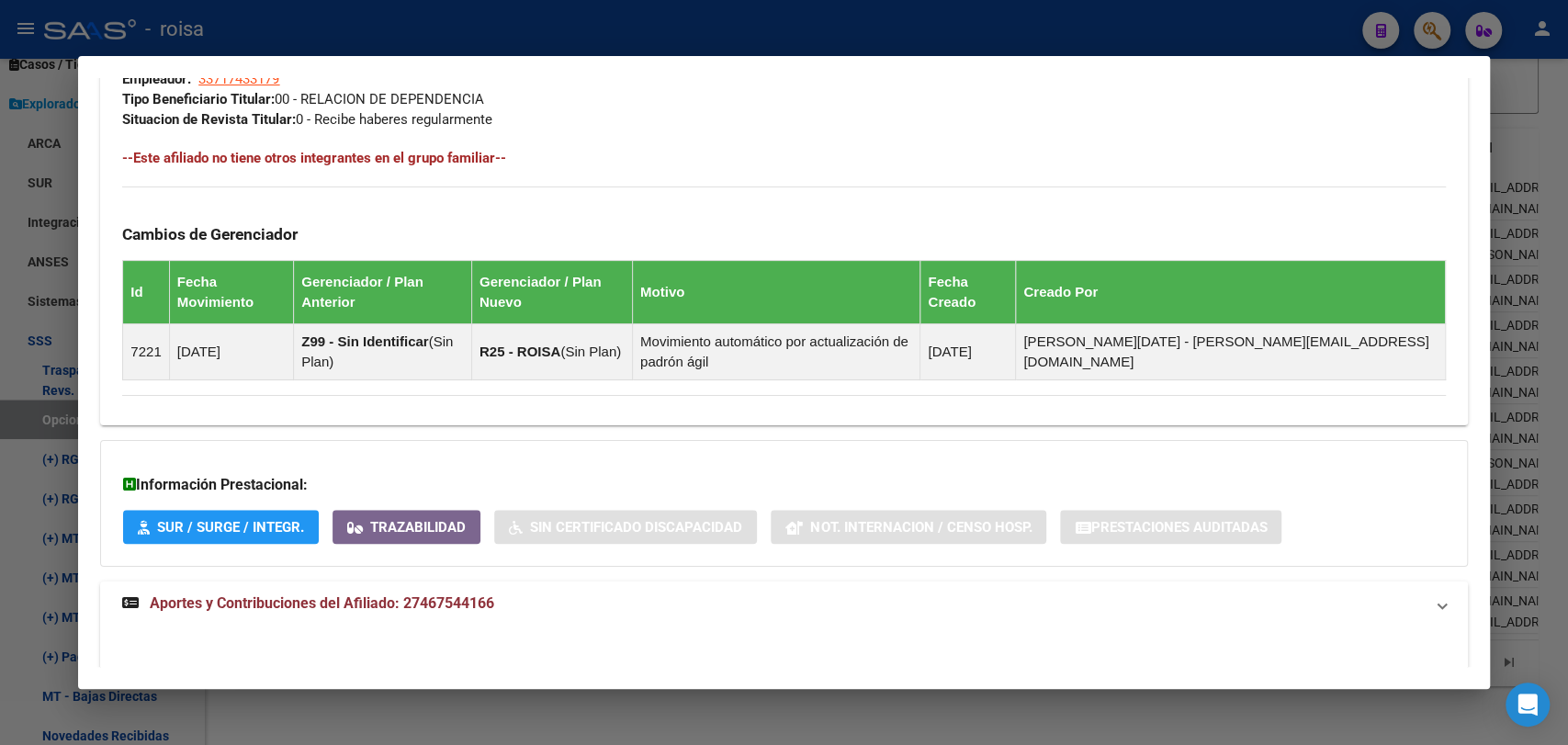
copy span "46754416"
click at [1550, 292] on div at bounding box center [784, 372] width 1568 height 745
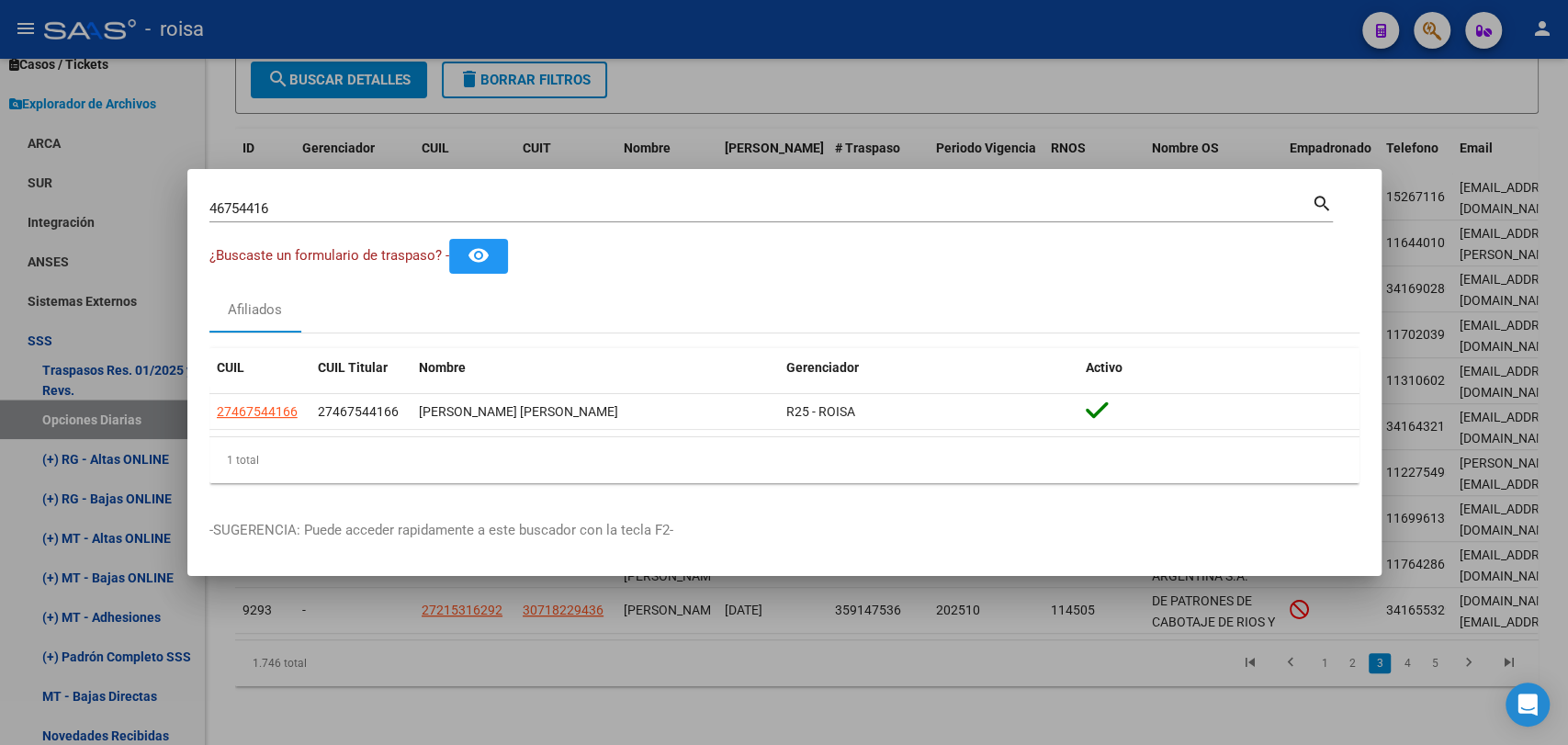
click at [1448, 333] on div at bounding box center [784, 372] width 1568 height 745
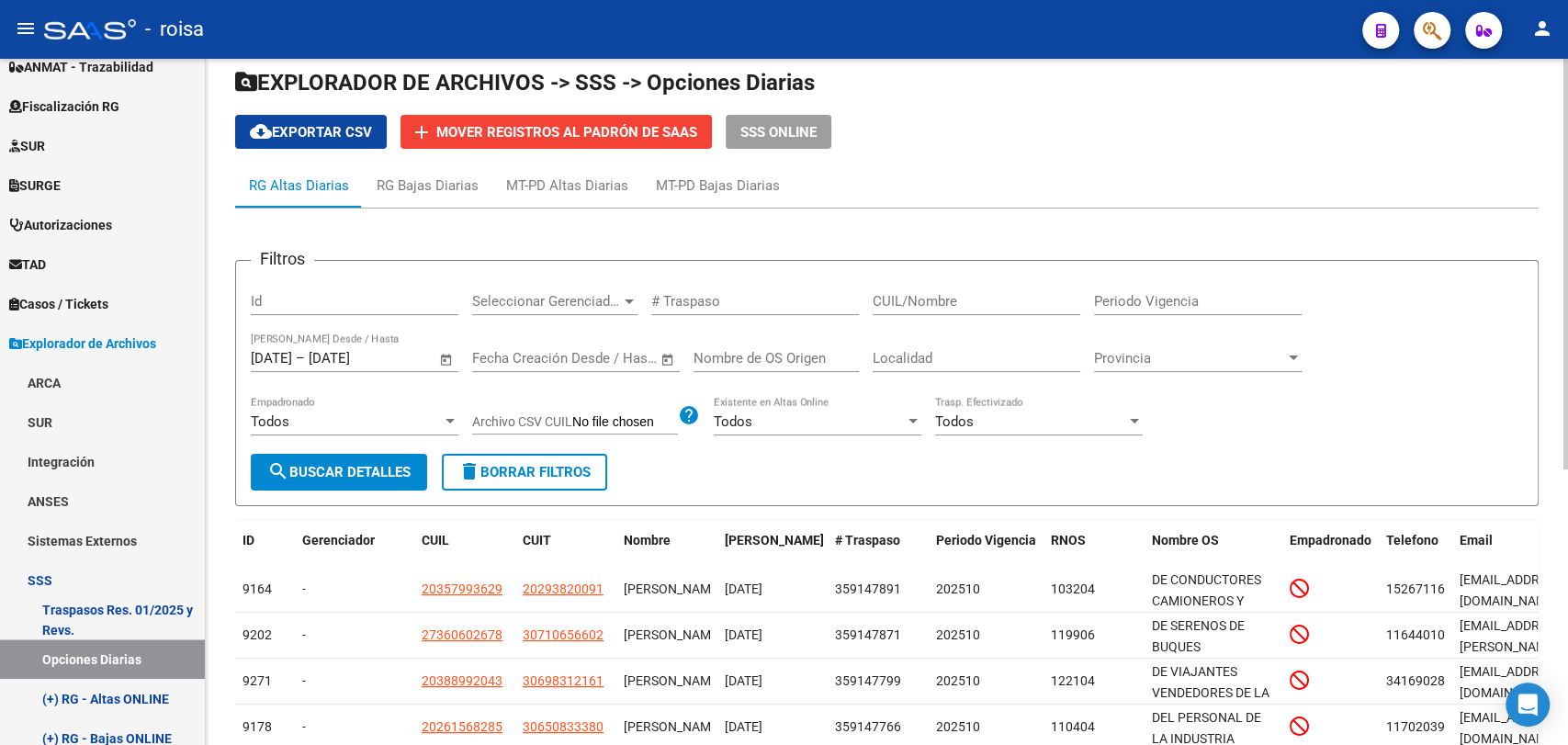
scroll to position [144, 0]
